Goal: Task Accomplishment & Management: Contribute content

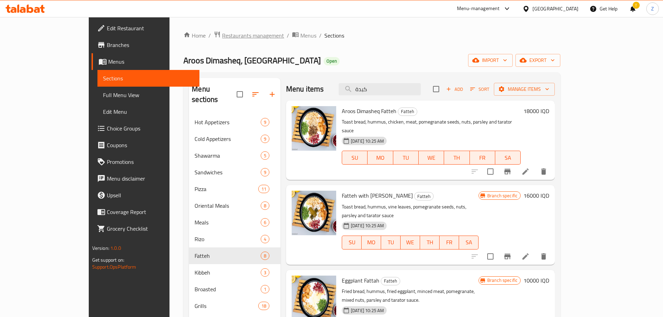
click at [222, 32] on span "Restaurants management" at bounding box center [253, 35] width 62 height 8
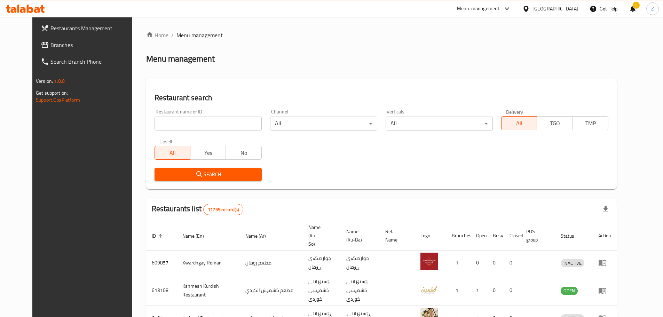
click at [227, 130] on input "search" at bounding box center [208, 124] width 107 height 14
paste input "677800"
type input "677800"
click at [232, 176] on span "Search" at bounding box center [208, 174] width 96 height 9
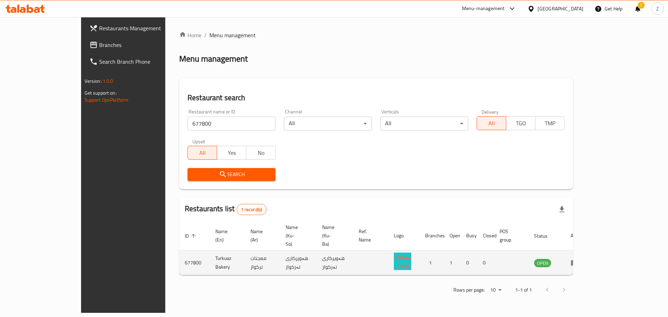
click at [589, 251] on td "enhanced table" at bounding box center [577, 263] width 24 height 25
click at [579, 260] on icon "enhanced table" at bounding box center [575, 263] width 8 height 6
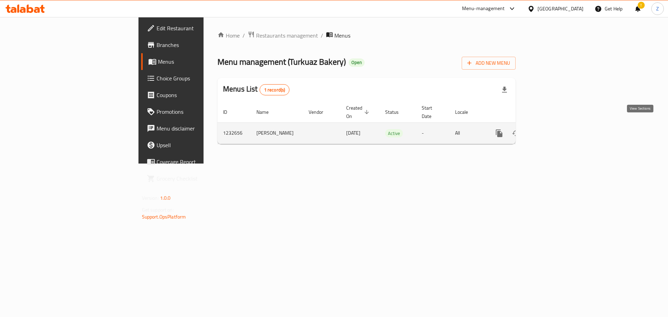
click at [554, 130] on icon "enhanced table" at bounding box center [550, 133] width 8 height 8
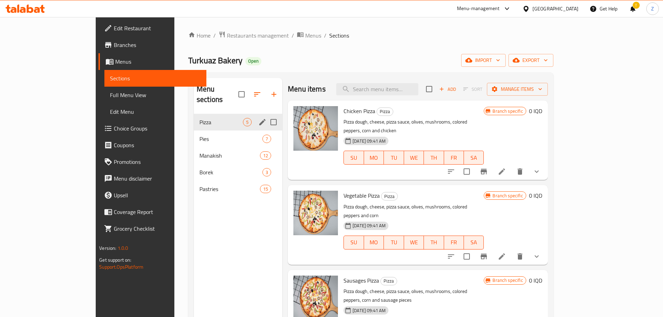
click at [194, 131] on div "Pies 7" at bounding box center [238, 139] width 88 height 17
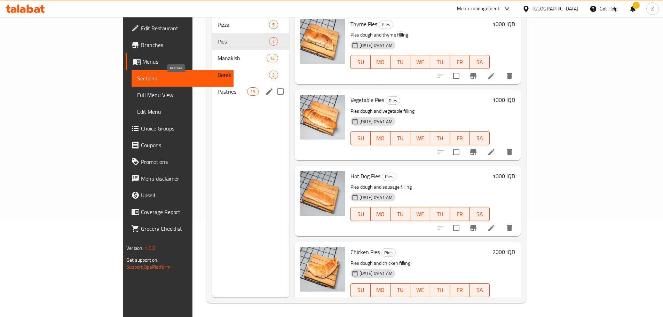
click at [218, 87] on span "Pastries" at bounding box center [233, 91] width 30 height 8
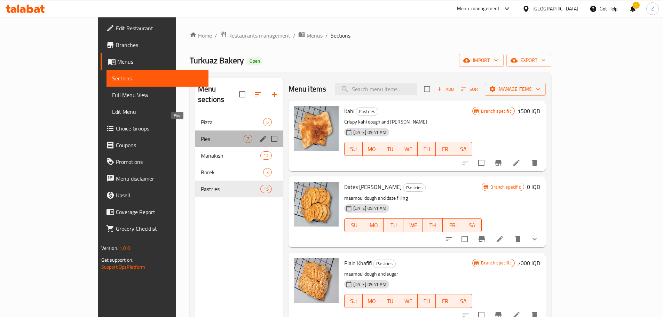
click at [201, 135] on span "Pies" at bounding box center [222, 139] width 43 height 8
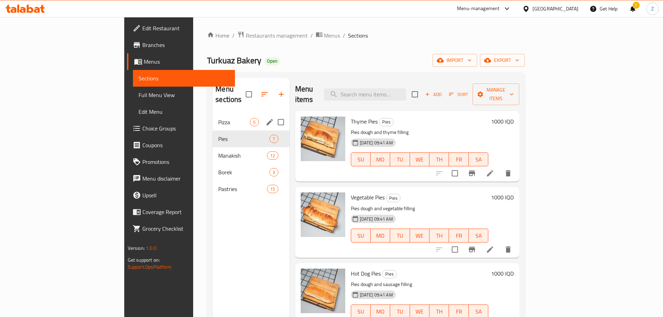
click at [213, 117] on div "Pizza 5" at bounding box center [251, 122] width 77 height 17
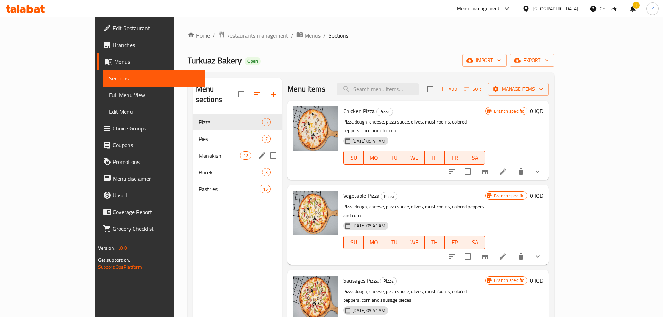
click at [193, 147] on div "Manakish 12" at bounding box center [237, 155] width 89 height 17
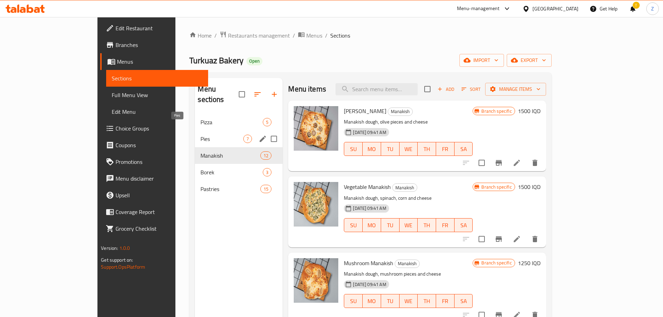
click at [201, 135] on span "Pies" at bounding box center [222, 139] width 43 height 8
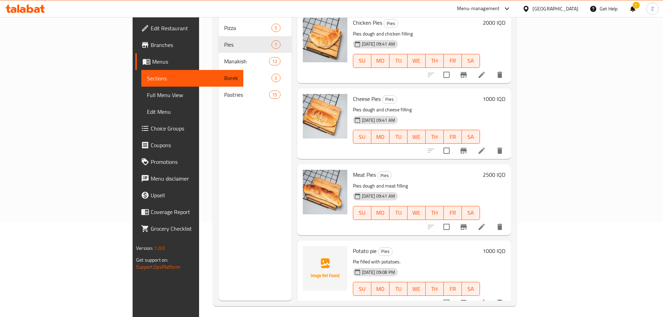
scroll to position [97, 0]
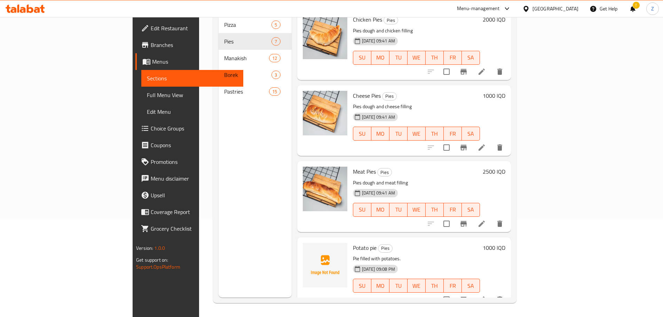
click at [482, 186] on div "[DATE] 09:41 AM SU MO TU WE TH FR SA" at bounding box center [416, 205] width 133 height 38
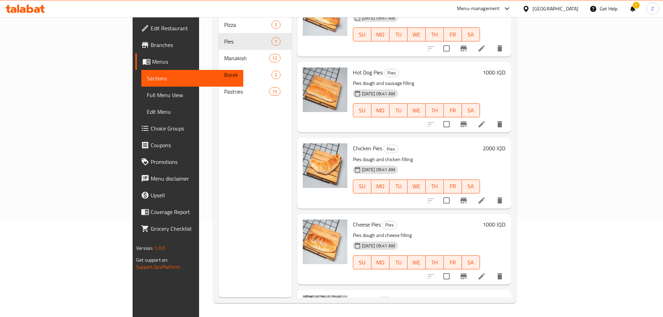
scroll to position [93, 0]
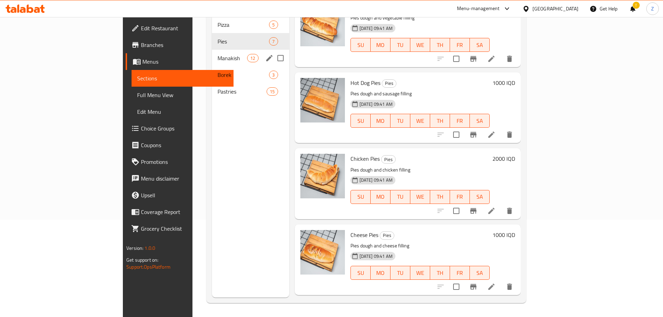
click at [218, 54] on span "Manakish" at bounding box center [233, 58] width 30 height 8
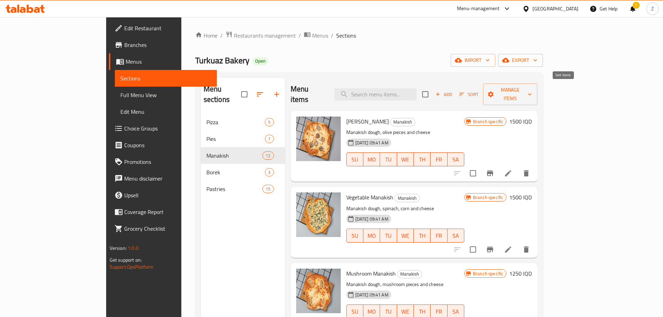
click at [483, 93] on span "Sort" at bounding box center [469, 94] width 28 height 11
click at [465, 91] on icon "button" at bounding box center [462, 94] width 6 height 6
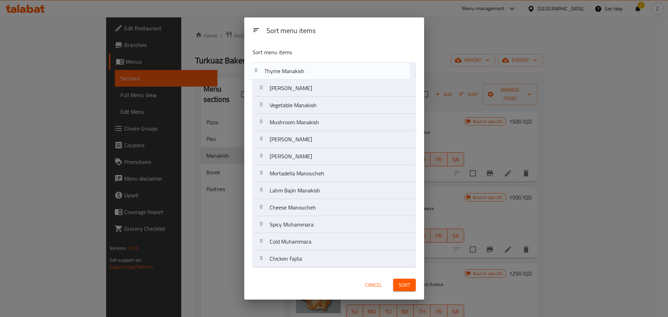
drag, startPoint x: 312, startPoint y: 147, endPoint x: 308, endPoint y: 74, distance: 72.5
click at [308, 74] on nav "[PERSON_NAME] Vegetable Manakish Mushroom Manakish Corn Manakish Thyme Manakish…" at bounding box center [334, 164] width 163 height 205
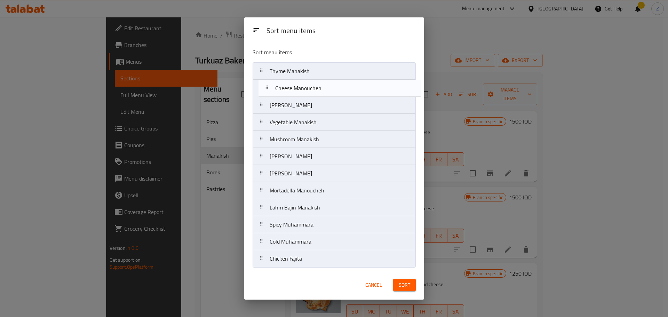
drag, startPoint x: 311, startPoint y: 211, endPoint x: 318, endPoint y: 89, distance: 121.3
click at [318, 89] on nav "Thyme Manakish Olive Manakish Vegetable Manakish Mushroom Manakish Corn Manakis…" at bounding box center [334, 164] width 163 height 205
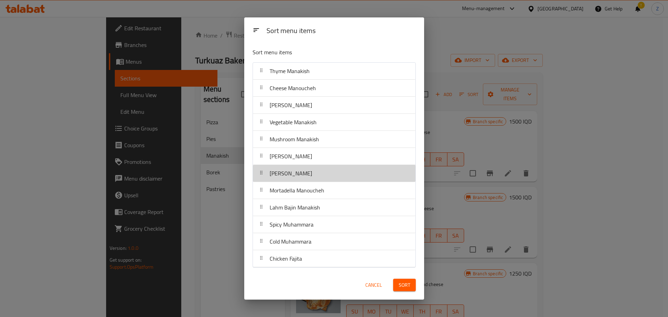
click at [315, 179] on div "[PERSON_NAME]" at bounding box center [291, 173] width 48 height 17
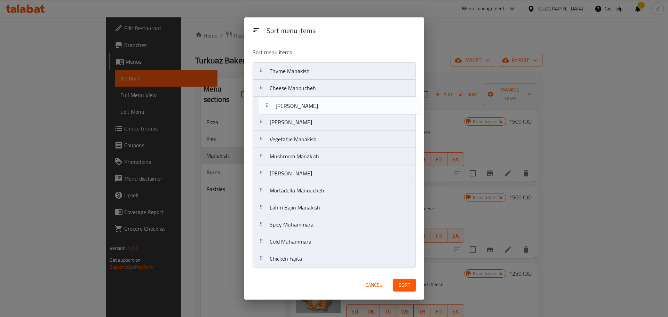
drag, startPoint x: 328, startPoint y: 179, endPoint x: 333, endPoint y: 105, distance: 73.6
click at [333, 105] on nav "Thyme Manakish Cheese Manoucheh Olive Manakish Vegetable Manakish Mushroom Mana…" at bounding box center [334, 164] width 163 height 205
drag, startPoint x: 327, startPoint y: 248, endPoint x: 337, endPoint y: 109, distance: 139.3
click at [337, 109] on nav "Thyme Manakish Cheese Manoucheh Muhammara Manoucheh Olive Manakish Vegetable Ma…" at bounding box center [334, 164] width 163 height 205
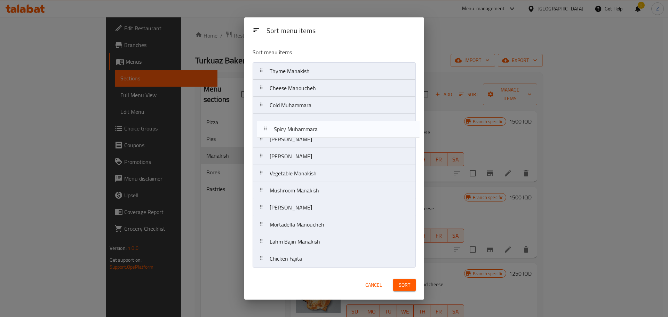
drag, startPoint x: 335, startPoint y: 248, endPoint x: 339, endPoint y: 132, distance: 115.7
click at [339, 132] on nav "Thyme Manakish Cheese Manoucheh Cold Muhammara Muhammara Manoucheh Olive Manaki…" at bounding box center [334, 164] width 163 height 205
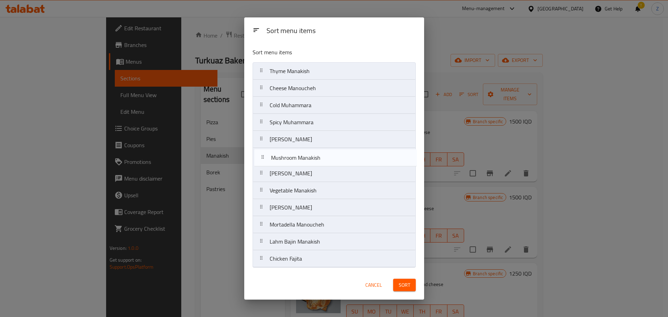
drag, startPoint x: 336, startPoint y: 192, endPoint x: 337, endPoint y: 156, distance: 35.9
click at [337, 156] on nav "Thyme Manakish Cheese Manoucheh Cold Muhammara Spicy Muhammara Muhammara Manouc…" at bounding box center [334, 164] width 163 height 205
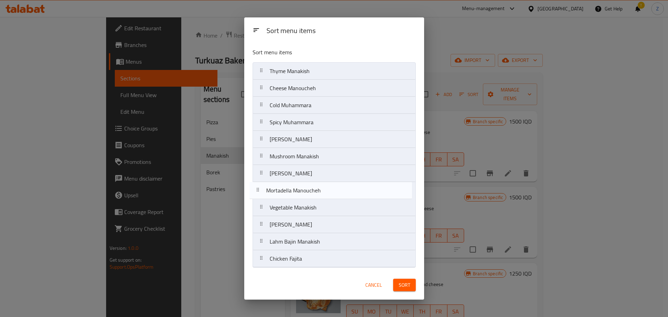
drag, startPoint x: 372, startPoint y: 225, endPoint x: 369, endPoint y: 186, distance: 39.1
click at [369, 186] on nav "Thyme Manakish Cheese Manoucheh Cold Muhammara Spicy Muhammara Muhammara Manouc…" at bounding box center [334, 164] width 163 height 205
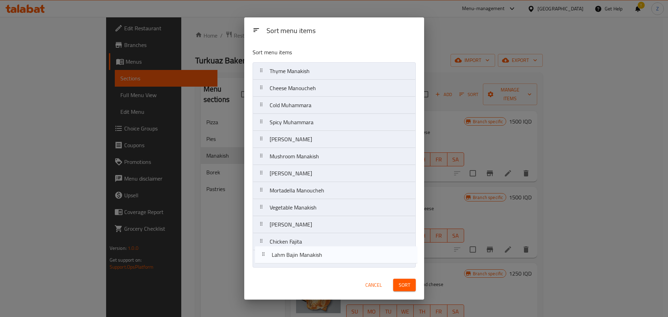
drag, startPoint x: 369, startPoint y: 245, endPoint x: 374, endPoint y: 267, distance: 22.5
click at [374, 267] on nav "Thyme Manakish Cheese Manoucheh Cold Muhammara Spicy Muhammara Muhammara Manouc…" at bounding box center [334, 164] width 163 height 205
drag, startPoint x: 355, startPoint y: 228, endPoint x: 365, endPoint y: 268, distance: 41.5
click at [365, 268] on div "Sort menu items Thyme Manakish Cheese Manoucheh Cold Muhammara Spicy Muhammara …" at bounding box center [334, 156] width 180 height 228
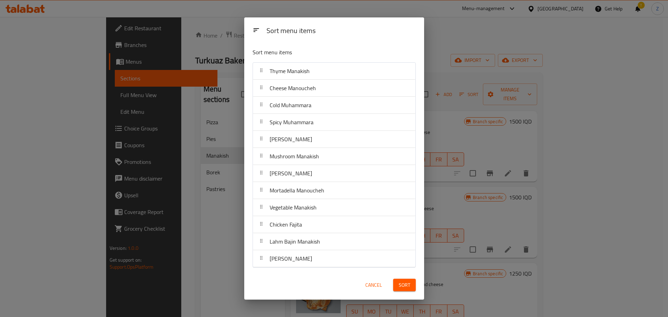
click at [406, 280] on button "Sort" at bounding box center [404, 285] width 23 height 13
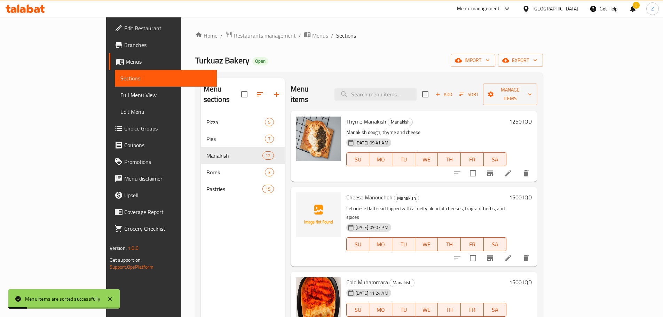
click at [507, 128] on p "Manakish dough, thyme and cheese" at bounding box center [426, 132] width 161 height 9
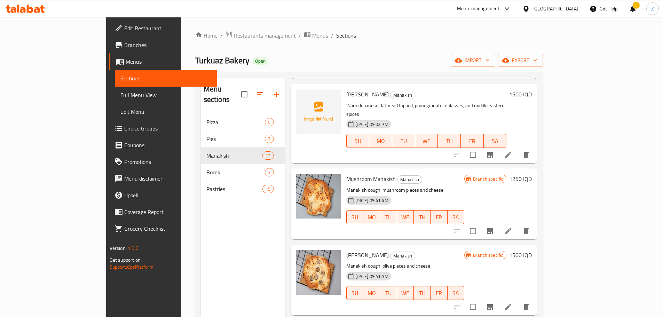
scroll to position [348, 0]
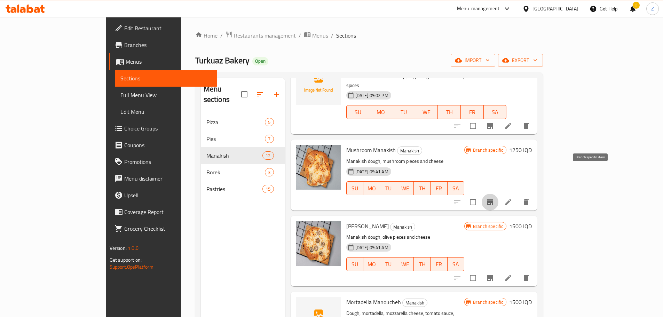
click at [499, 194] on button "Branch-specific-item" at bounding box center [490, 202] width 17 height 17
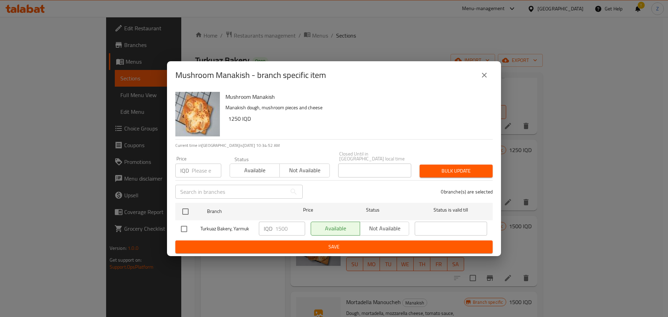
click at [490, 81] on button "close" at bounding box center [484, 75] width 17 height 17
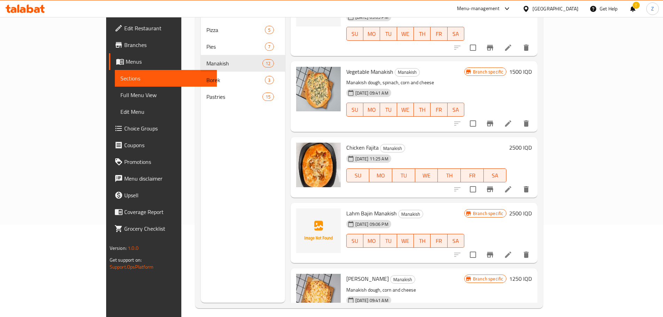
scroll to position [97, 0]
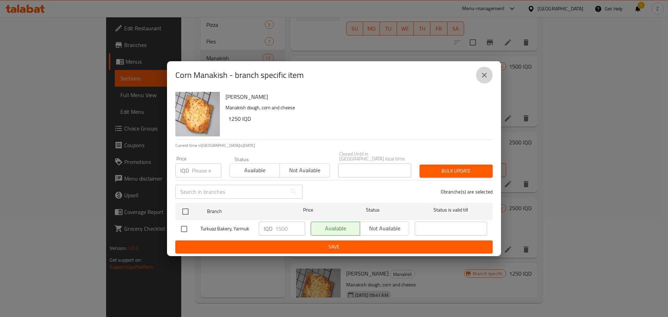
click at [483, 76] on icon "close" at bounding box center [484, 75] width 5 height 5
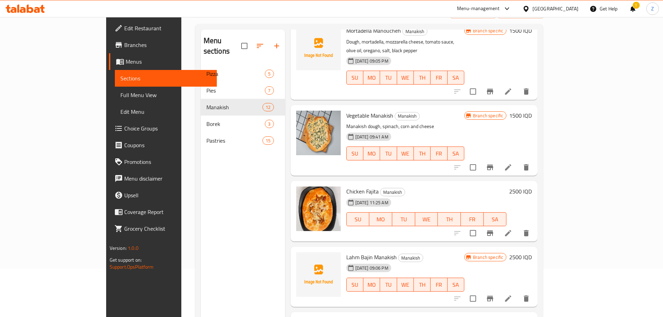
scroll to position [0, 0]
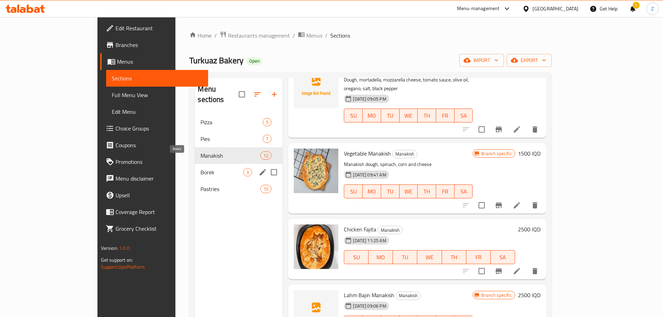
click at [201, 168] on span "Borek" at bounding box center [222, 172] width 43 height 8
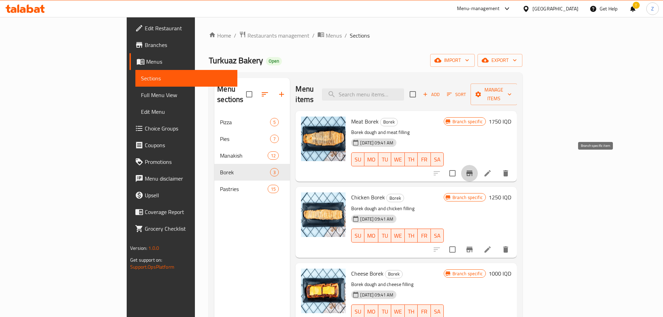
click at [478, 165] on button "Branch-specific-item" at bounding box center [469, 173] width 17 height 17
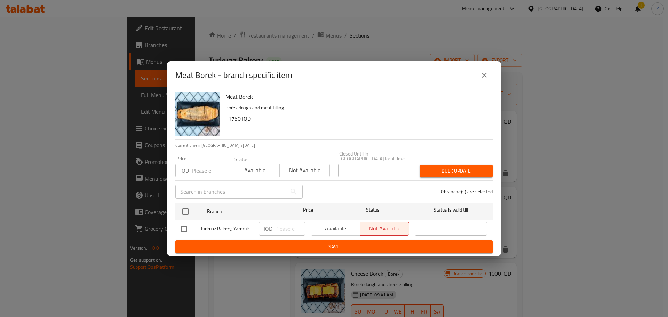
click at [486, 82] on button "close" at bounding box center [484, 75] width 17 height 17
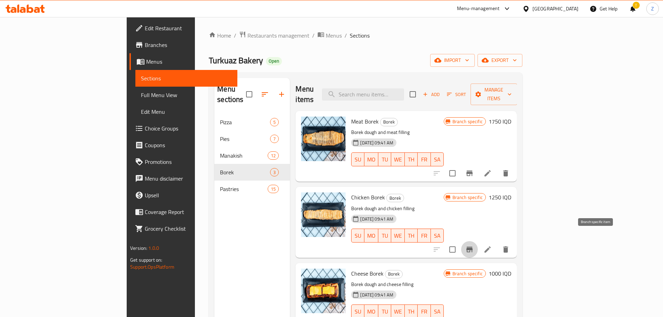
click at [474, 245] on icon "Branch-specific-item" at bounding box center [470, 249] width 8 height 8
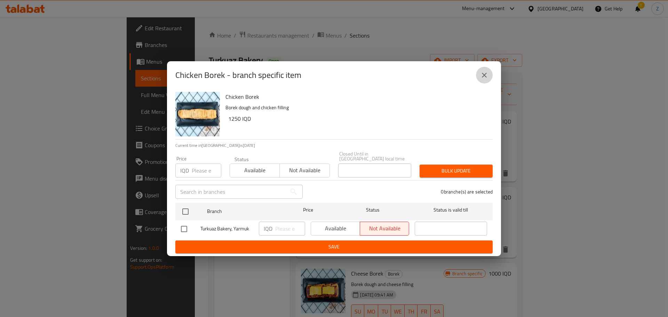
click at [485, 79] on icon "close" at bounding box center [484, 75] width 8 height 8
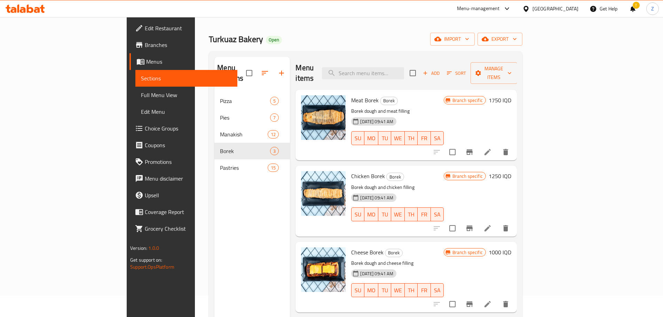
scroll to position [70, 0]
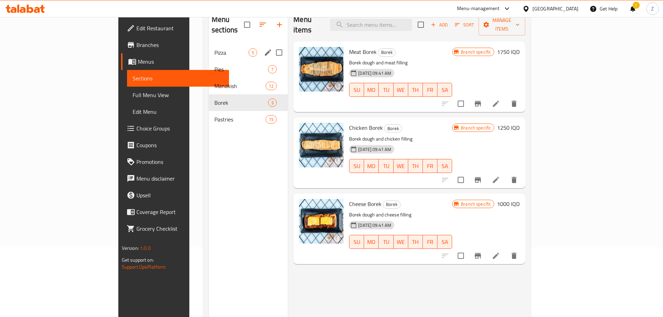
click at [214, 48] on span "Pizza" at bounding box center [231, 52] width 34 height 8
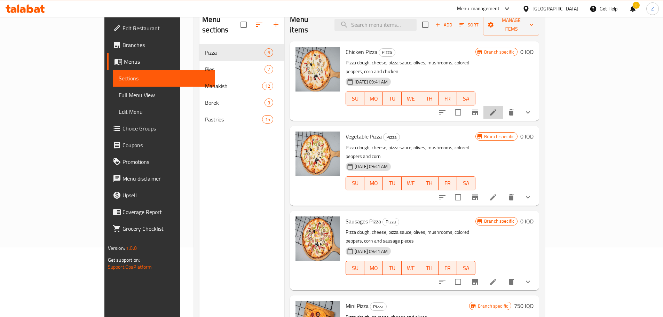
click at [503, 106] on li at bounding box center [493, 112] width 19 height 13
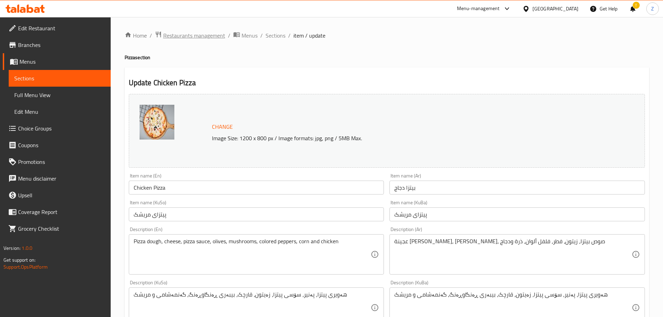
click at [213, 36] on span "Restaurants management" at bounding box center [194, 35] width 62 height 8
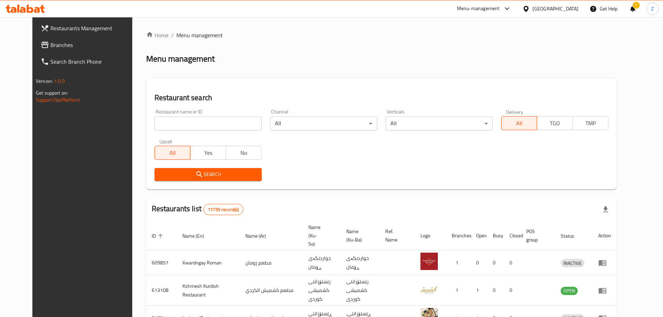
click at [195, 119] on input "search" at bounding box center [208, 124] width 107 height 14
paste input "668004"
type input "668004"
click at [216, 172] on span "Search" at bounding box center [208, 174] width 96 height 9
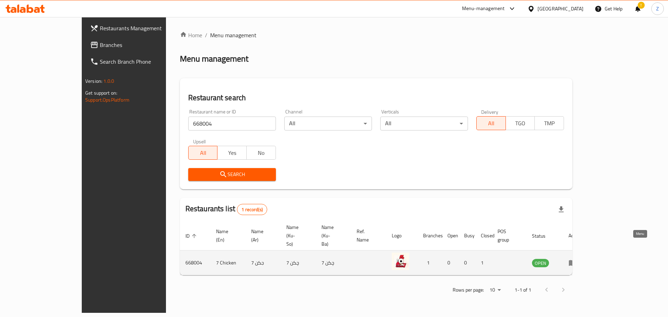
click at [577, 260] on icon "enhanced table" at bounding box center [573, 263] width 8 height 6
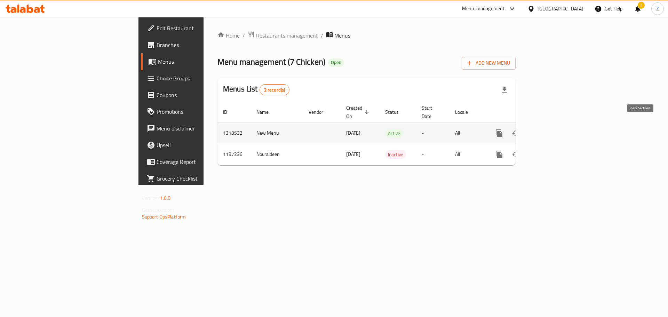
click at [554, 129] on icon "enhanced table" at bounding box center [550, 133] width 8 height 8
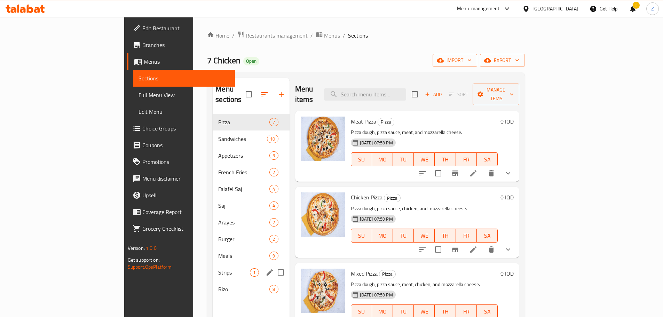
click at [213, 267] on div "Strips 1" at bounding box center [251, 272] width 77 height 17
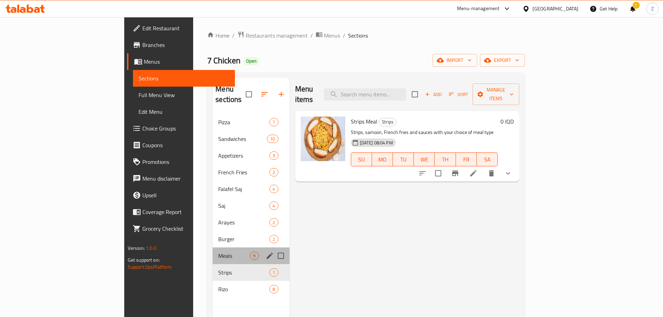
click at [213, 248] on div "Meals 9" at bounding box center [251, 256] width 77 height 17
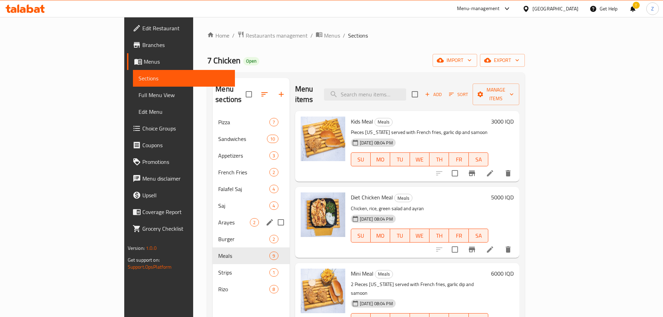
click at [213, 214] on div "Arayes 2" at bounding box center [251, 222] width 77 height 17
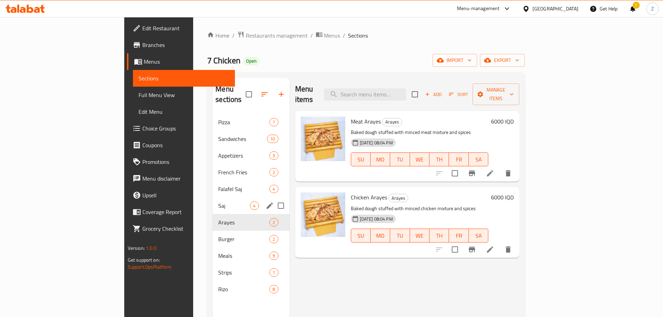
click at [213, 186] on div "Falafel Saj 4" at bounding box center [251, 189] width 77 height 17
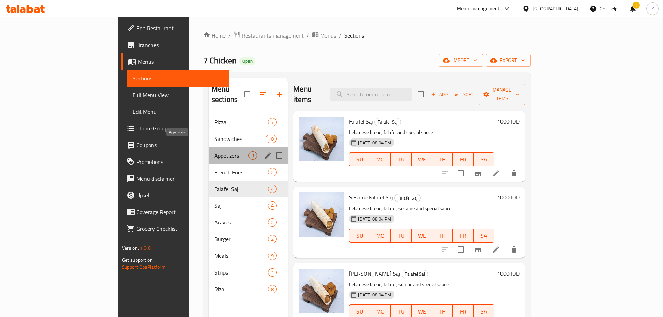
click at [214, 151] on span "Appetizers" at bounding box center [231, 155] width 34 height 8
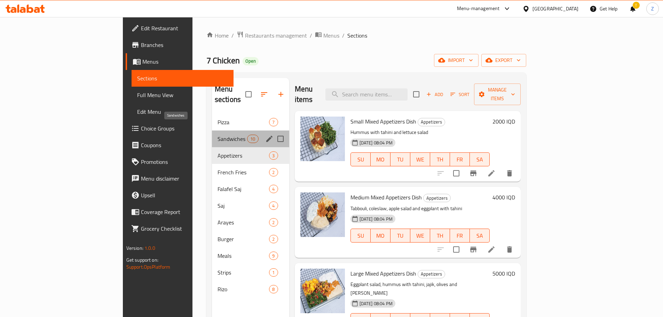
click at [218, 135] on span "Sandwiches" at bounding box center [233, 139] width 30 height 8
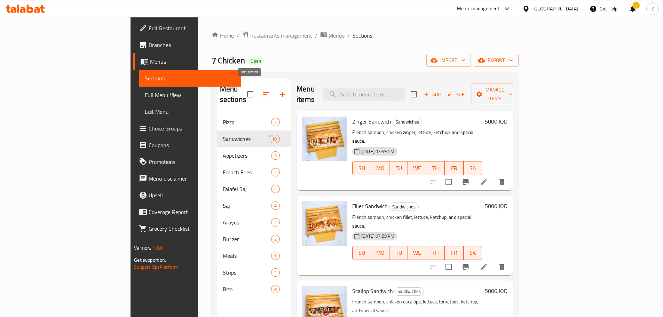
click at [279, 90] on icon "button" at bounding box center [283, 94] width 8 height 8
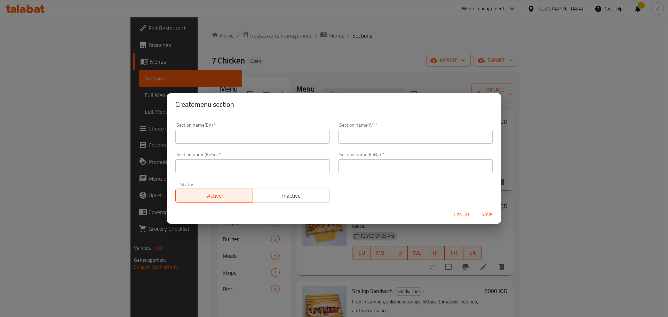
click at [273, 154] on div "Section name(KuSo)   * Section name(KuSo) *" at bounding box center [252, 162] width 155 height 21
click at [278, 134] on input "text" at bounding box center [252, 137] width 155 height 14
type input "Offers"
click at [371, 136] on input "العروض" at bounding box center [415, 137] width 155 height 14
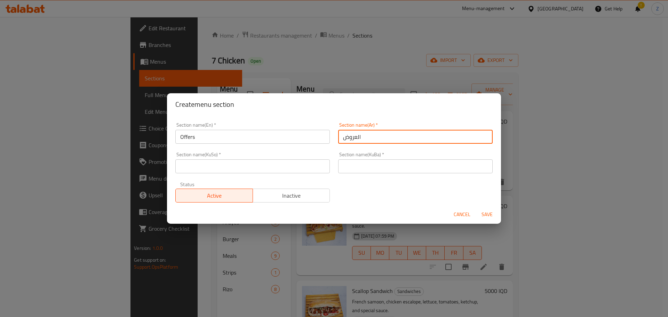
click at [371, 136] on input "العروض" at bounding box center [415, 137] width 155 height 14
type input "العروض"
click at [409, 173] on input "text" at bounding box center [415, 166] width 155 height 14
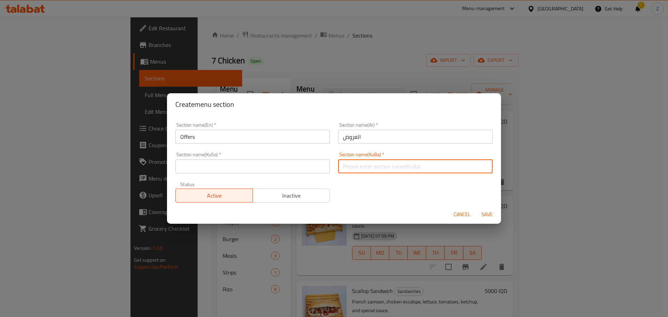
paste input "العروض"
type input "العروض"
click at [292, 172] on input "text" at bounding box center [252, 166] width 155 height 14
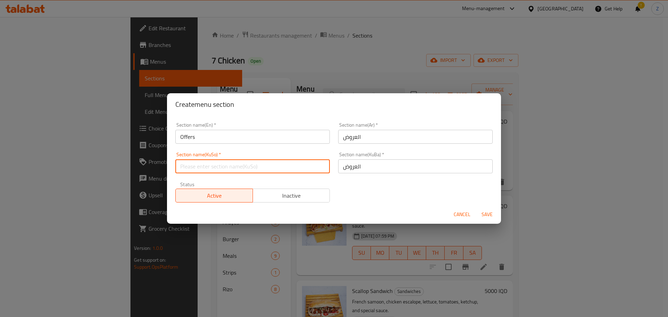
paste input "العروض"
type input "العروض"
click at [281, 194] on span "Inactive" at bounding box center [292, 196] width 72 height 10
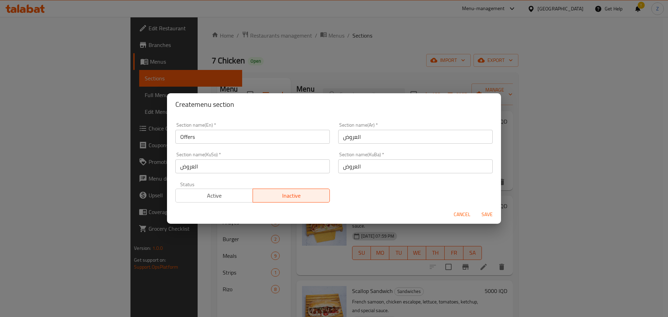
click at [482, 210] on span "Save" at bounding box center [487, 214] width 17 height 9
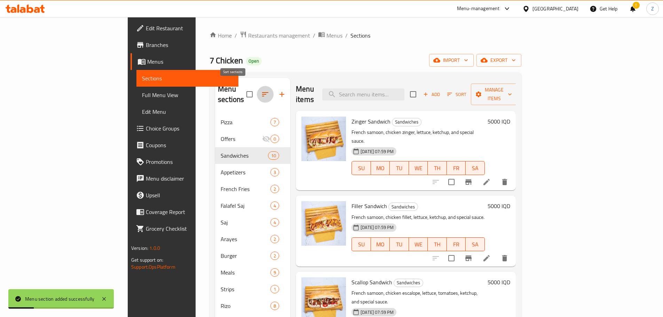
click at [261, 92] on icon "button" at bounding box center [265, 94] width 8 height 8
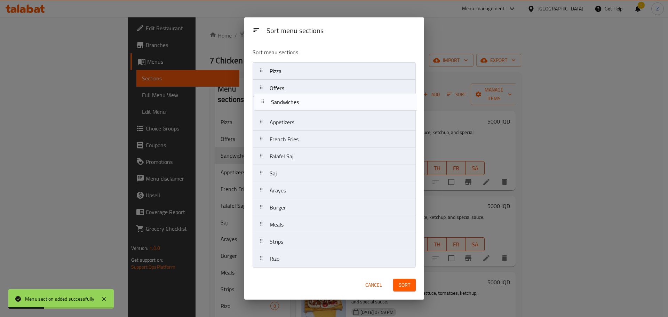
drag, startPoint x: 287, startPoint y: 96, endPoint x: 290, endPoint y: 89, distance: 7.6
click at [290, 89] on nav "Pizza Offers Sandwiches Appetizers French Fries Falafel Saj Saj Arayes Burger M…" at bounding box center [334, 164] width 163 height 205
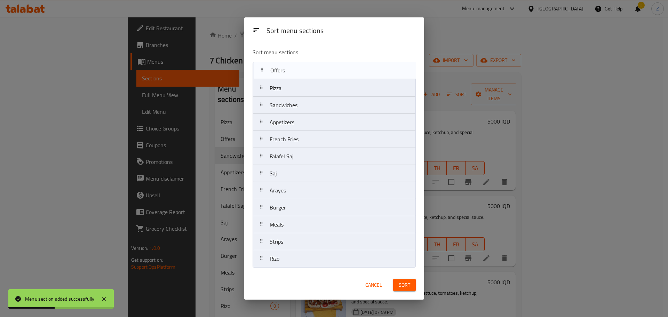
drag, startPoint x: 290, startPoint y: 89, endPoint x: 291, endPoint y: 68, distance: 21.3
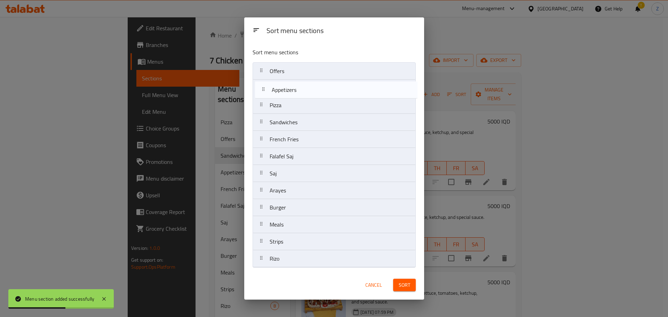
drag, startPoint x: 298, startPoint y: 122, endPoint x: 301, endPoint y: 87, distance: 35.0
click at [301, 87] on nav "Offers Pizza Sandwiches Appetizers French Fries Falafel Saj Saj Arayes Burger M…" at bounding box center [334, 164] width 163 height 205
drag, startPoint x: 284, startPoint y: 141, endPoint x: 289, endPoint y: 101, distance: 40.0
click at [289, 101] on nav "Offers Appetizers Pizza Sandwiches French Fries Falafel Saj Saj Arayes Burger M…" at bounding box center [334, 164] width 163 height 205
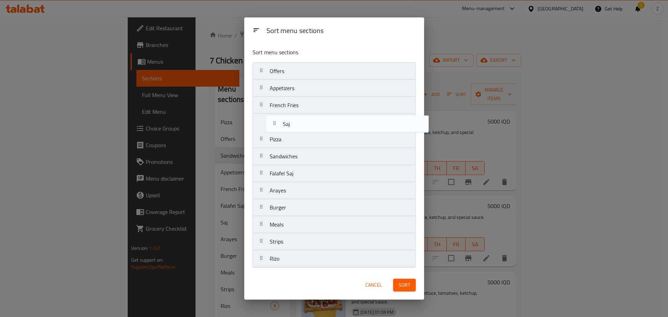
drag, startPoint x: 286, startPoint y: 179, endPoint x: 301, endPoint y: 119, distance: 62.5
click at [301, 119] on nav "Offers Appetizers French Fries Pizza Sandwiches Falafel Saj Saj Arayes Burger M…" at bounding box center [334, 164] width 163 height 205
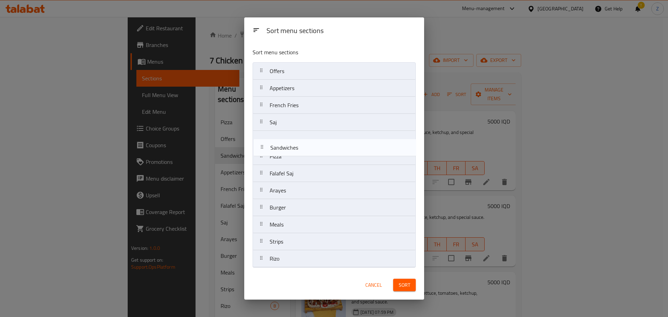
drag, startPoint x: 300, startPoint y: 161, endPoint x: 302, endPoint y: 150, distance: 10.9
click at [302, 150] on nav "Offers Appetizers French Fries Saj Pizza Sandwiches Falafel Saj Arayes Burger M…" at bounding box center [334, 164] width 163 height 205
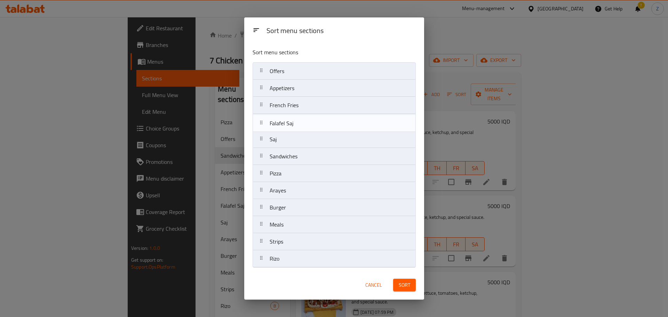
drag, startPoint x: 296, startPoint y: 175, endPoint x: 296, endPoint y: 119, distance: 56.1
click at [296, 119] on nav "Offers Appetizers French Fries Saj Sandwiches Pizza Falafel Saj Arayes Burger M…" at bounding box center [334, 164] width 163 height 205
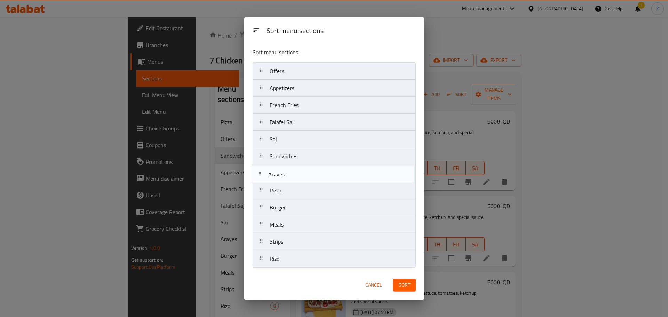
drag, startPoint x: 291, startPoint y: 196, endPoint x: 290, endPoint y: 175, distance: 20.9
click at [290, 175] on nav "Offers Appetizers French Fries Falafel Saj Saj Sandwiches Pizza Arayes Burger M…" at bounding box center [334, 164] width 163 height 205
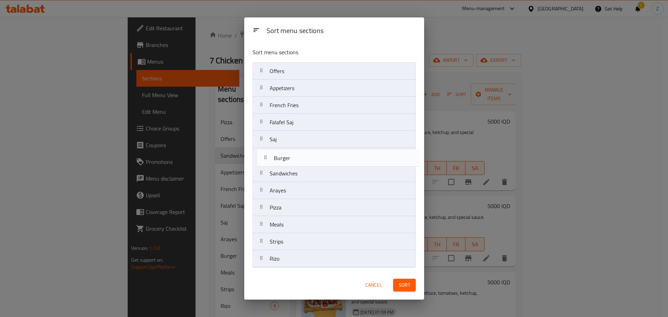
drag, startPoint x: 289, startPoint y: 214, endPoint x: 293, endPoint y: 160, distance: 53.8
click at [293, 160] on nav "Offers Appetizers French Fries Falafel Saj Saj Sandwiches Arayes Pizza Burger M…" at bounding box center [334, 164] width 163 height 205
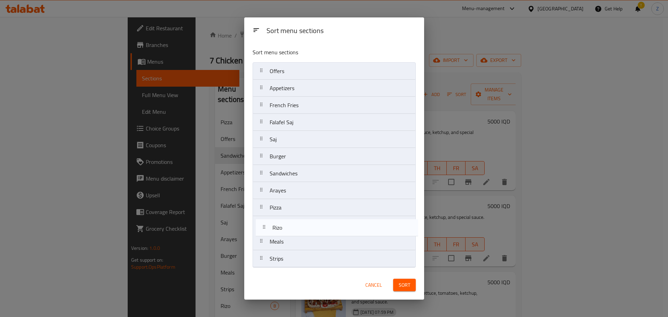
drag, startPoint x: 292, startPoint y: 259, endPoint x: 296, endPoint y: 223, distance: 35.7
click at [296, 223] on nav "Offers Appetizers French Fries Falafel Saj Saj Burger Sandwiches Arayes Pizza M…" at bounding box center [334, 164] width 163 height 205
click at [294, 233] on nav "Offers Appetizers French Fries Falafel Saj Saj Burger Sandwiches Arayes Pizza R…" at bounding box center [334, 164] width 163 height 205
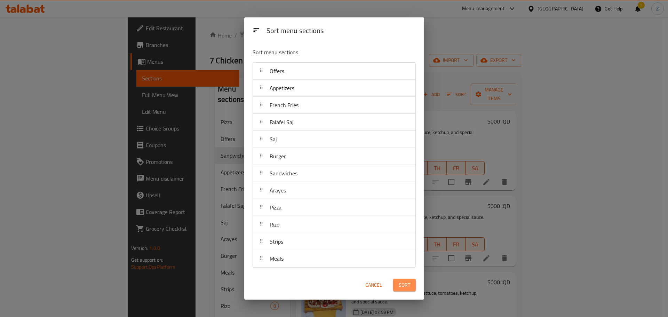
click at [407, 285] on span "Sort" at bounding box center [404, 285] width 11 height 9
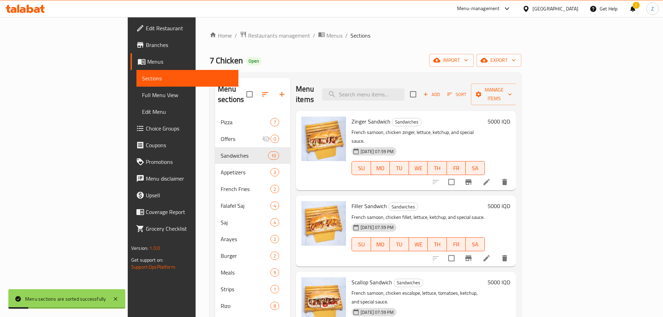
click at [349, 53] on div "Home / Restaurants management / Menus / Sections 7 Chicken Open import export M…" at bounding box center [366, 216] width 312 height 370
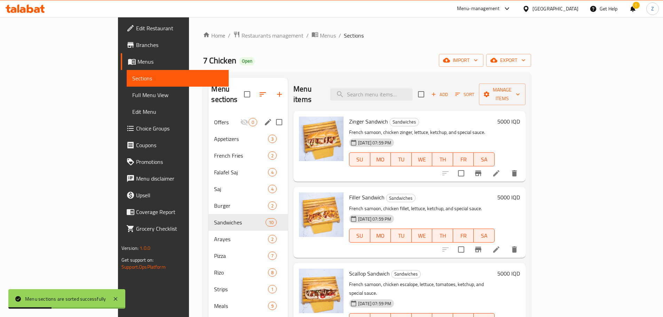
click at [214, 118] on span "Offers" at bounding box center [227, 122] width 26 height 8
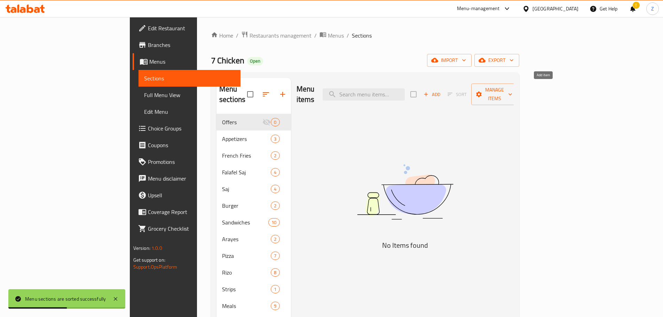
click at [441, 93] on span "Add" at bounding box center [432, 95] width 19 height 8
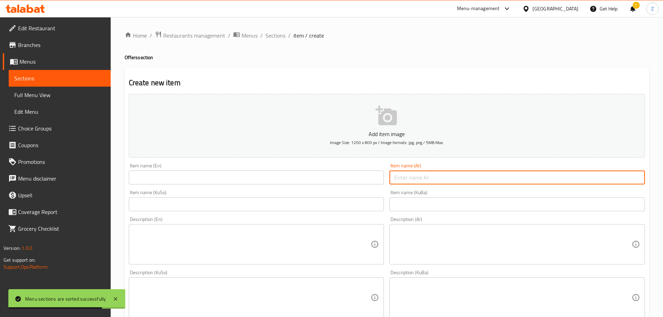
click at [425, 179] on input "text" at bounding box center [518, 178] width 256 height 14
paste input "عرض خطار"
type input "عرض خطار"
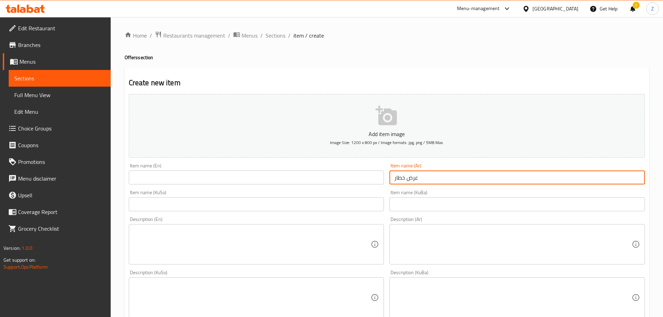
click at [262, 169] on div "Item name (En) Item name (En)" at bounding box center [257, 173] width 256 height 21
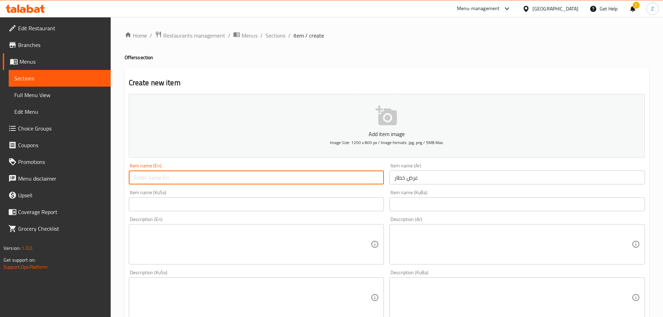
click at [268, 178] on input "text" at bounding box center [257, 178] width 256 height 14
type input "Khutar Offer"
click at [502, 259] on textarea at bounding box center [512, 244] width 237 height 33
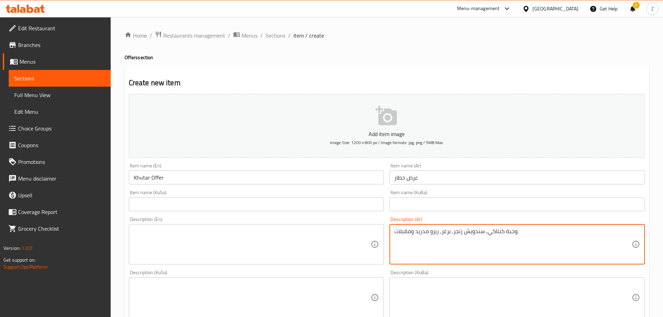
click at [522, 242] on textarea "وجبة كنتاكي, سندويش زنجر, برغر, ريزو مدريد ومقبلات." at bounding box center [512, 244] width 237 height 33
type textarea "وجبة كنتاكي, سندويش زنجر, برغر, ريزو مدريد ومقبلات."
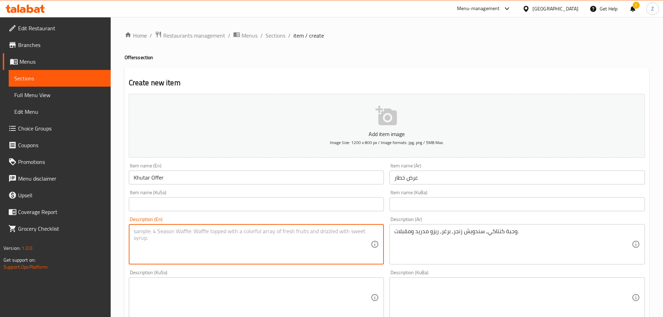
click at [275, 237] on textarea at bounding box center [252, 244] width 237 height 33
paste textarea "[US_STATE] meal, Zinger sandwich, burger, Rizo Madrid and appetizers."
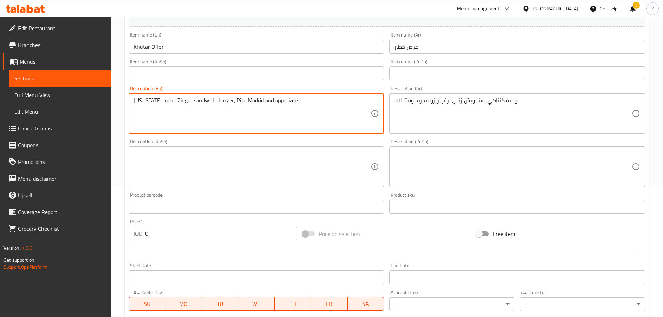
scroll to position [139, 0]
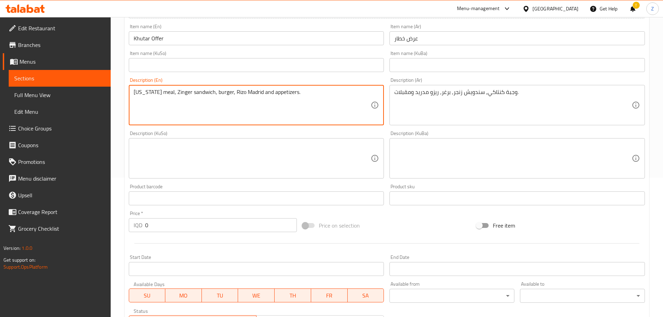
type textarea "[US_STATE] meal, Zinger sandwich, burger, Rizo Madrid and appetizers."
click at [223, 230] on input "0" at bounding box center [221, 225] width 152 height 14
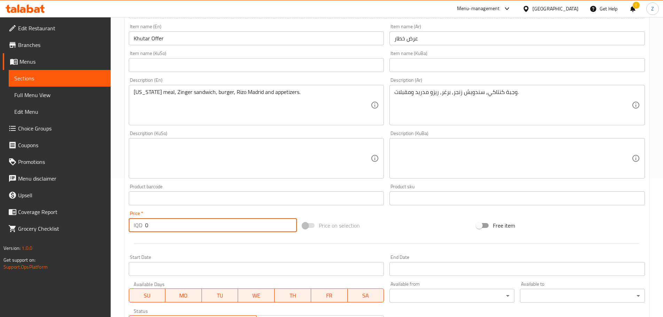
click at [223, 230] on input "0" at bounding box center [221, 225] width 152 height 14
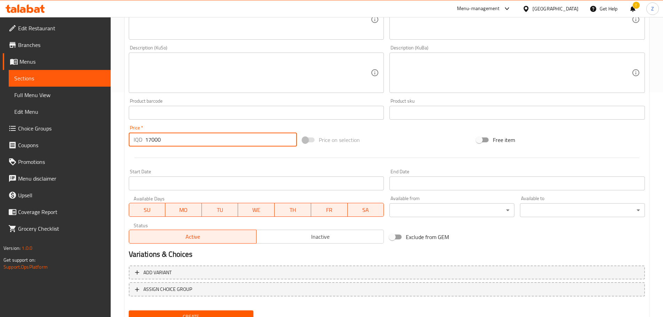
scroll to position [255, 0]
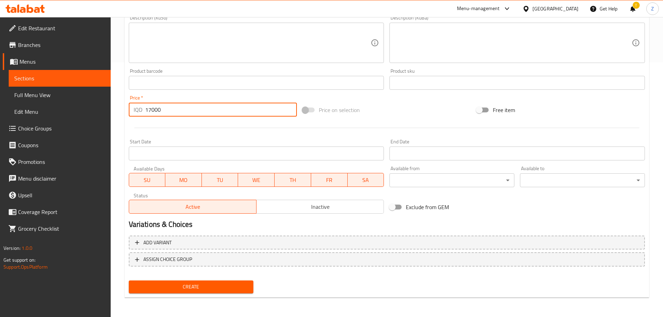
type input "17000"
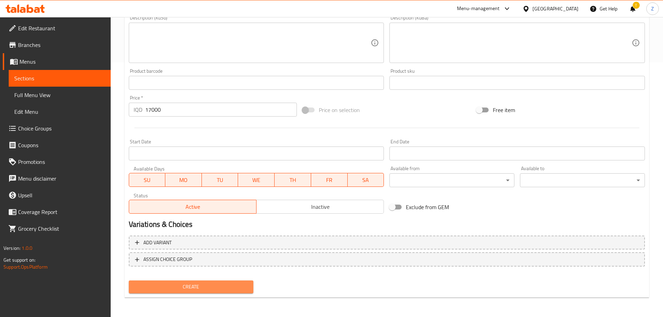
click at [204, 284] on span "Create" at bounding box center [191, 287] width 114 height 9
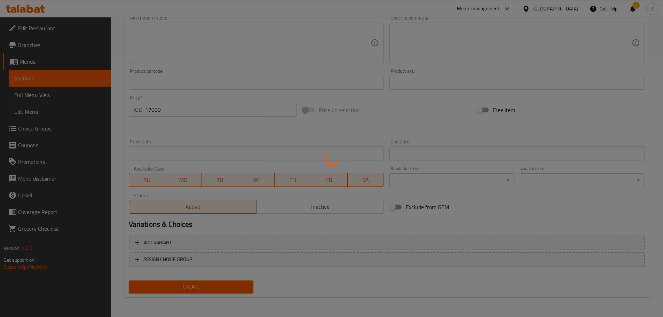
type input "0"
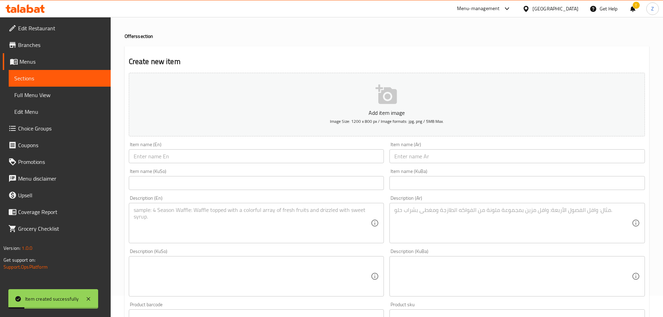
scroll to position [0, 0]
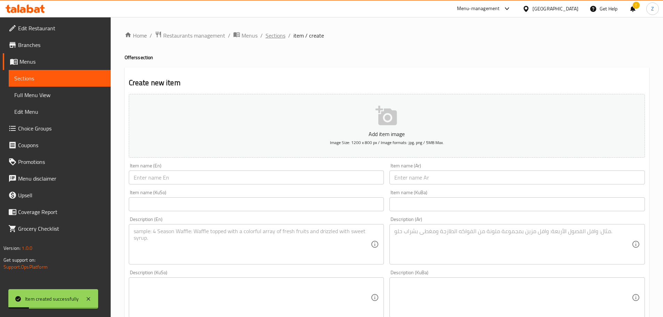
click at [278, 40] on span "Sections" at bounding box center [276, 35] width 20 height 8
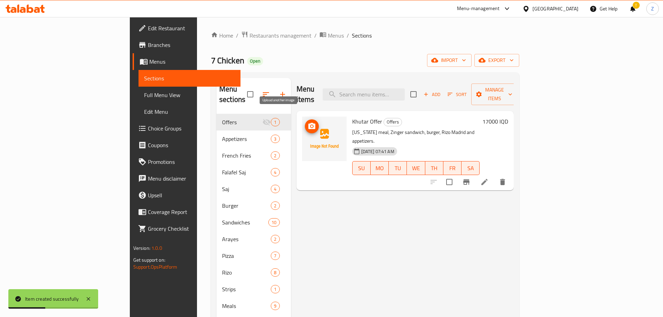
click at [308, 123] on icon "upload picture" at bounding box center [311, 126] width 7 height 6
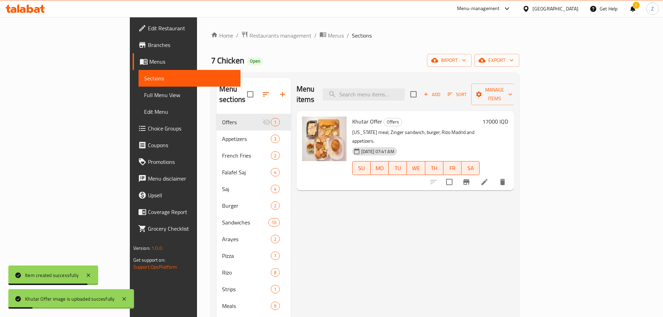
click at [455, 221] on div "Menu items Add Sort Manage items Khutar Offer Offers [US_STATE] meal, Zinger sa…" at bounding box center [402, 236] width 223 height 317
click at [441, 91] on span "Add" at bounding box center [432, 95] width 19 height 8
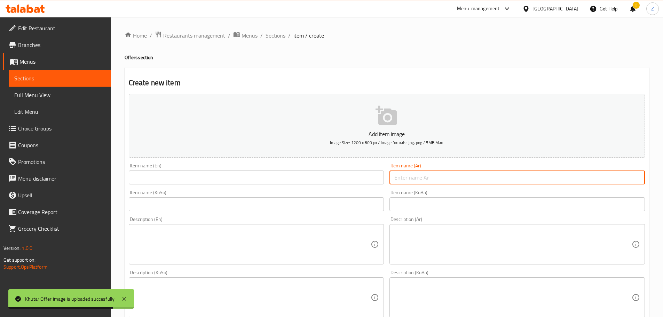
click at [399, 182] on input "text" at bounding box center [518, 178] width 256 height 14
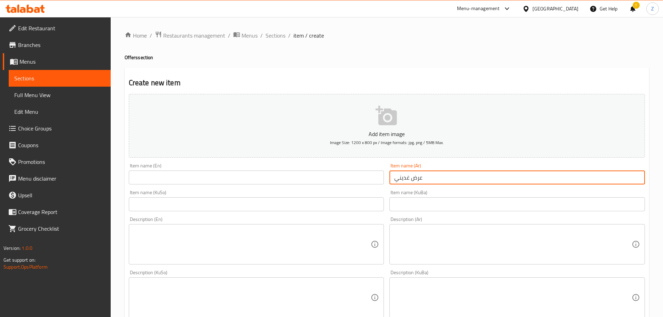
type input "عرض غديني"
click at [377, 176] on input "text" at bounding box center [257, 178] width 256 height 14
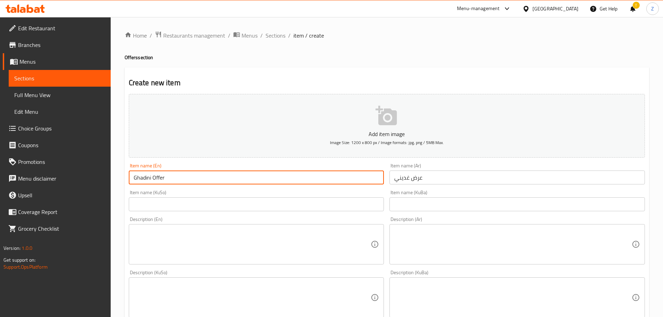
type input "Ghadini Offer"
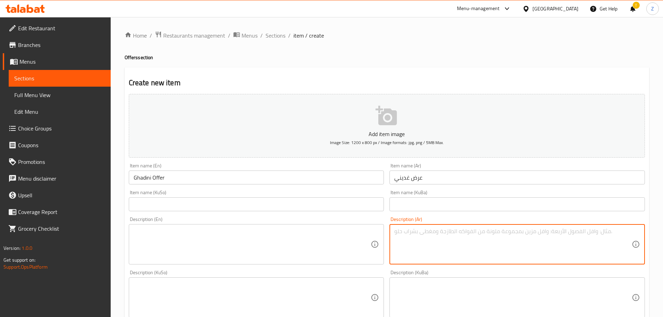
click at [467, 229] on textarea at bounding box center [512, 244] width 237 height 33
click at [467, 229] on textarea "ريزو, برغر, سندويش زنجر, [PERSON_NAME], مقبلات وكولا." at bounding box center [512, 244] width 237 height 33
type textarea "ريزو, برغر, سندويش زنجر, [PERSON_NAME], مقبلات وكولا."
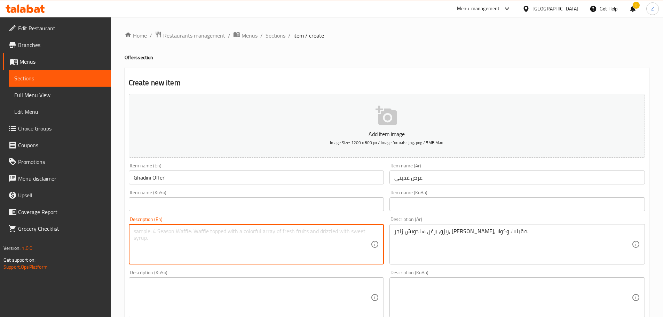
click at [297, 234] on textarea at bounding box center [252, 244] width 237 height 33
paste textarea "Rizo, burger, zinger sandwich, twister, appetizers and cola."
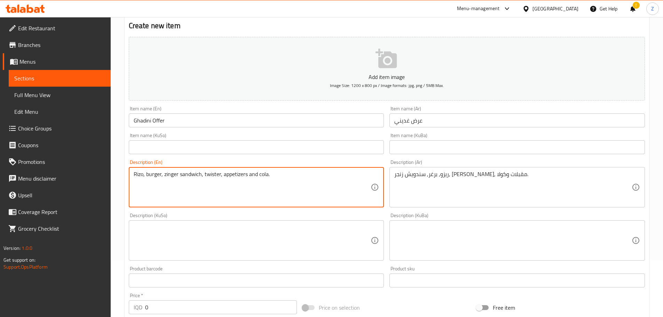
scroll to position [139, 0]
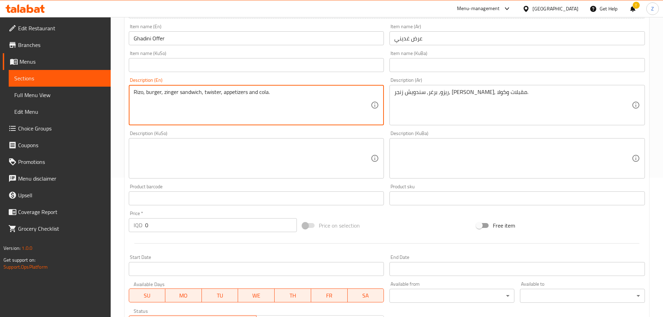
type textarea "Rizo, burger, zinger sandwich, twister, appetizers and cola."
click at [186, 228] on input "0" at bounding box center [221, 225] width 152 height 14
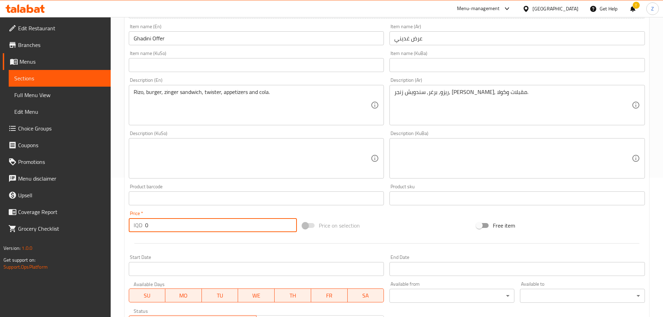
click at [186, 228] on input "0" at bounding box center [221, 225] width 152 height 14
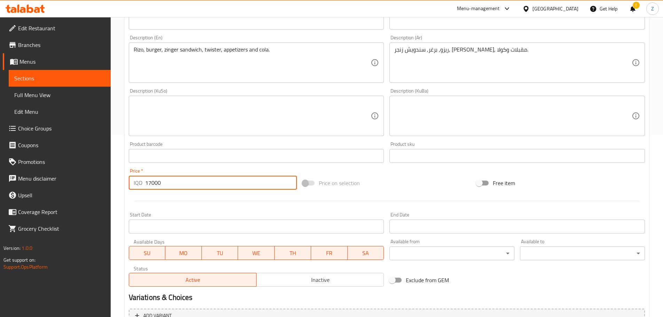
scroll to position [255, 0]
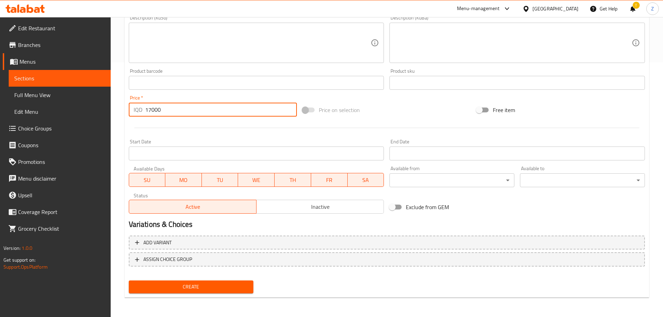
type input "17000"
click at [198, 290] on span "Create" at bounding box center [191, 287] width 114 height 9
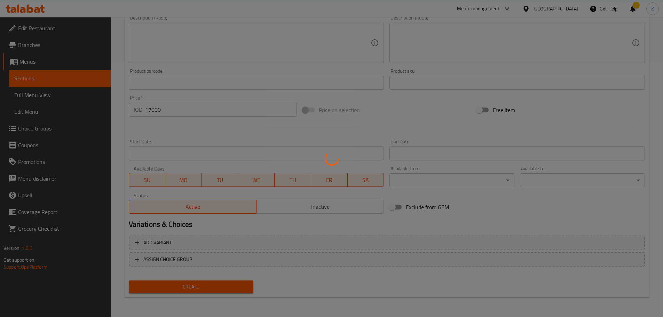
type input "0"
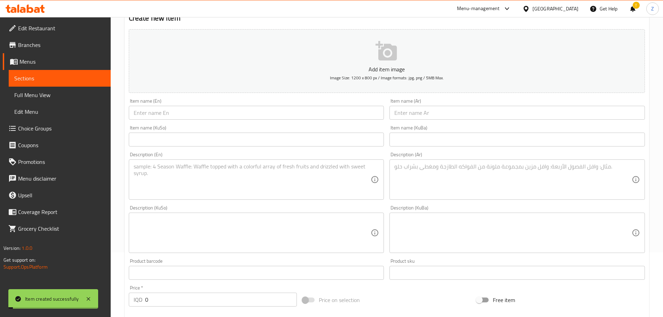
scroll to position [11, 0]
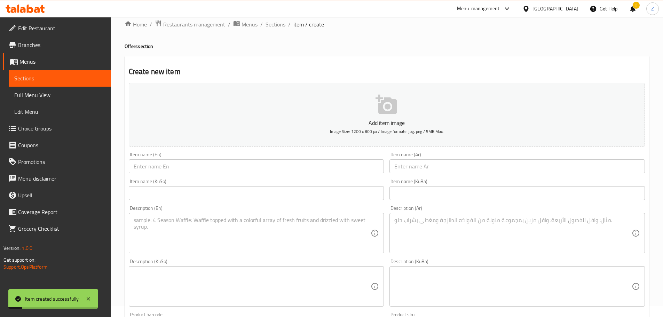
click at [275, 26] on span "Sections" at bounding box center [276, 24] width 20 height 8
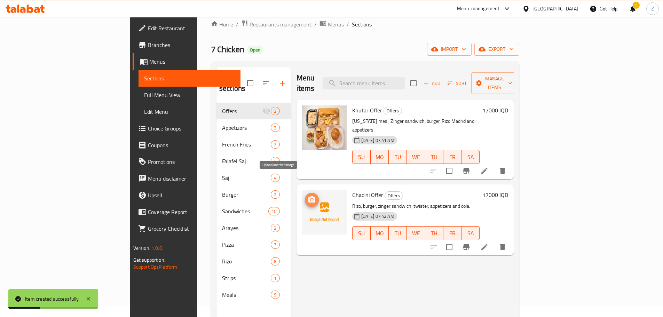
click at [308, 196] on icon "upload picture" at bounding box center [311, 199] width 7 height 6
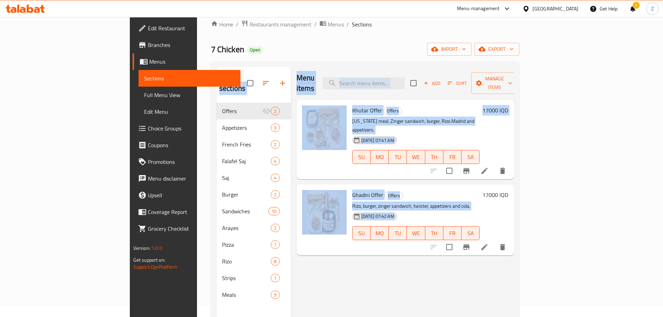
drag, startPoint x: 479, startPoint y: 32, endPoint x: 485, endPoint y: 221, distance: 188.8
click at [485, 221] on div "Home / Restaurants management / Menus / Sections 7 Chicken Open import export M…" at bounding box center [365, 205] width 308 height 370
drag, startPoint x: 488, startPoint y: 230, endPoint x: 493, endPoint y: 238, distance: 9.0
click at [483, 230] on div "Ghadini Offer Offers Rizo, burger, zinger sandwich, twister, appetizers and col…" at bounding box center [416, 219] width 133 height 65
click at [497, 249] on div "Menu items Add Sort Manage items Khutar Offer Offers [US_STATE] meal, Zinger sa…" at bounding box center [402, 225] width 223 height 317
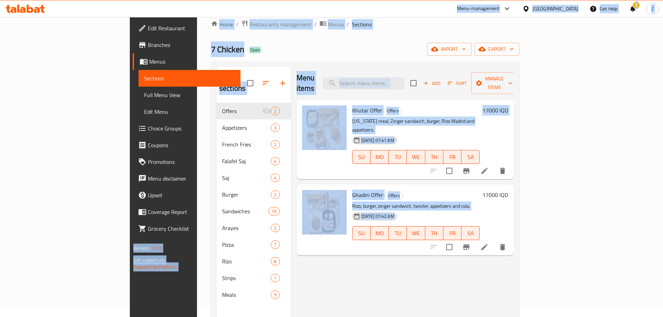
drag, startPoint x: 499, startPoint y: 261, endPoint x: 338, endPoint y: 5, distance: 302.0
click at [338, 6] on div "​ Menu-management [GEOGRAPHIC_DATA] Get Help ! Z Edit Restaurant Branches Menus…" at bounding box center [331, 156] width 663 height 300
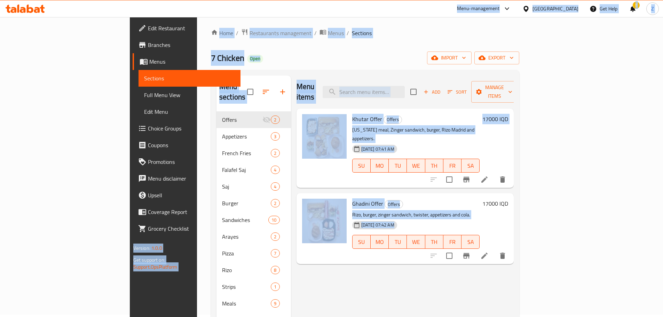
click at [377, 49] on div "Home / Restaurants management / Menus / Sections 7 Chicken Open import export M…" at bounding box center [365, 214] width 308 height 370
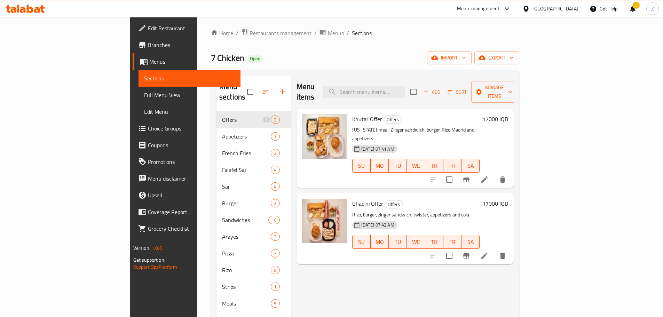
click at [421, 171] on div "Menu items Add Sort Manage items Khutar Offer Offers [US_STATE] meal, Zinger sa…" at bounding box center [402, 234] width 223 height 317
click at [429, 199] on h6 "Ghadini Offer Offers" at bounding box center [416, 204] width 128 height 10
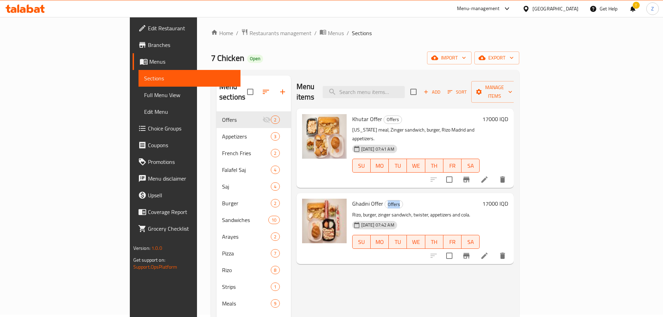
click at [429, 199] on h6 "Ghadini Offer Offers" at bounding box center [416, 204] width 128 height 10
drag, startPoint x: 429, startPoint y: 181, endPoint x: 447, endPoint y: 204, distance: 29.3
click at [447, 204] on div "Ghadini Offer Offers Rizo, burger, zinger sandwich, twister, appetizers and col…" at bounding box center [416, 228] width 133 height 65
click at [447, 218] on div "[DATE] 07:42 AM SU MO TU WE TH FR SA" at bounding box center [416, 237] width 133 height 38
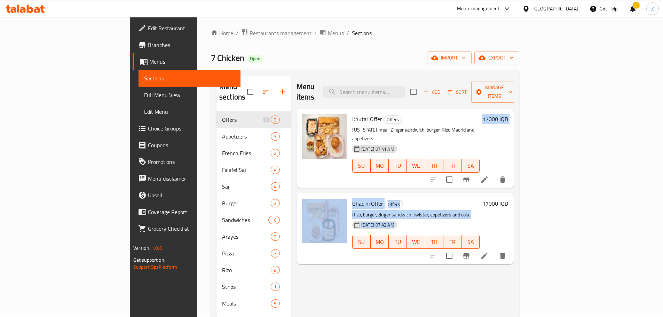
drag, startPoint x: 451, startPoint y: 209, endPoint x: 440, endPoint y: 169, distance: 41.7
click at [440, 116] on div "Khutar Offer Offers [US_STATE] meal, Zinger sandwich, burger, Rizo Madrid and a…" at bounding box center [406, 112] width 218 height 7
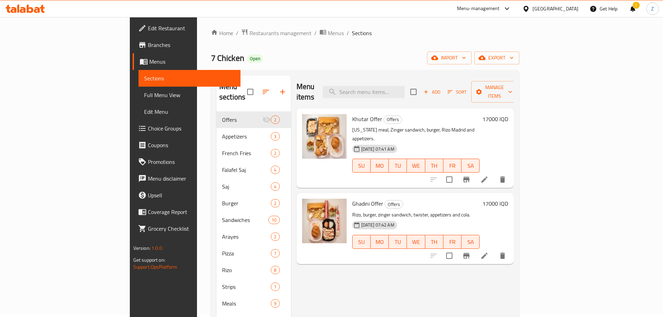
click at [440, 169] on div "Khutar Offer Offers [US_STATE] meal, Zinger sandwich, burger, Rizo Madrid and a…" at bounding box center [406, 148] width 218 height 79
click at [429, 89] on icon "button" at bounding box center [426, 92] width 6 height 6
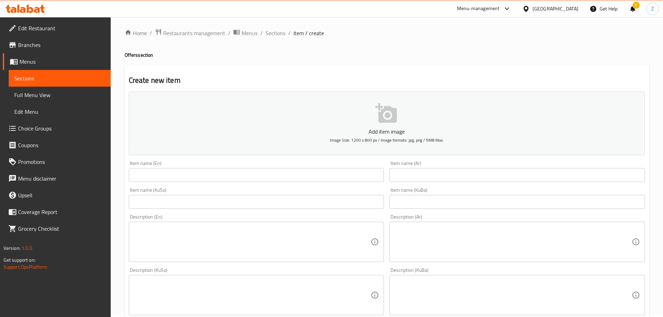
click at [457, 183] on div "Item name (Ar) Item name (Ar)" at bounding box center [517, 171] width 261 height 27
click at [458, 181] on input "text" at bounding box center [518, 175] width 256 height 14
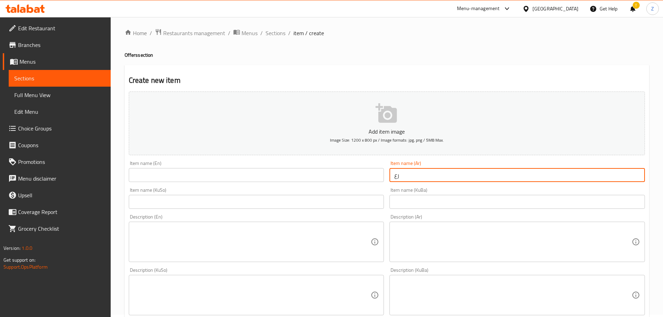
type input "ر"
click at [458, 181] on input "عر" at bounding box center [518, 175] width 256 height 14
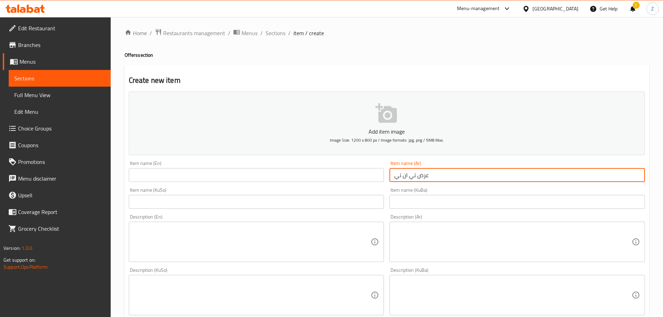
type input "عرض تي ان تي"
click at [244, 179] on input "text" at bounding box center [257, 175] width 256 height 14
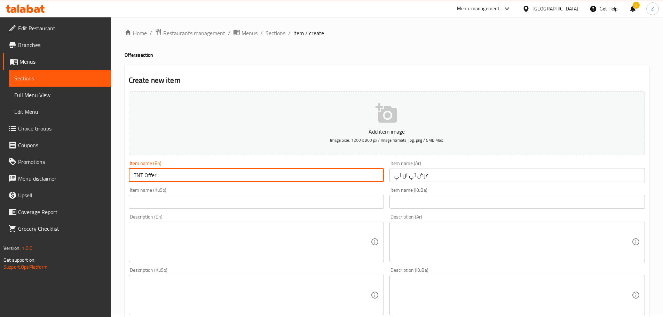
type input "TNT Offer"
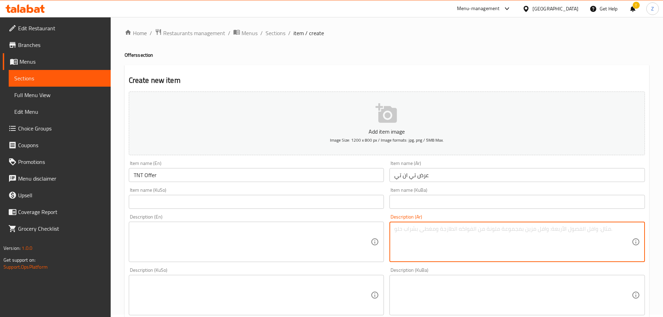
click at [417, 226] on textarea at bounding box center [512, 242] width 237 height 33
type textarea "صاج ايطالي, برغر, زنجر, صاج فلافل, مقبلات وبيبسي."
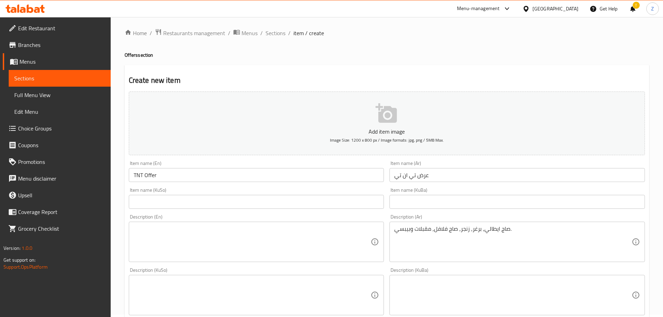
click at [417, 225] on div "صاج ايطالي, برغر, زنجر, صاج فلافل, مقبلات وبيبسي. Description (Ar)" at bounding box center [518, 242] width 256 height 40
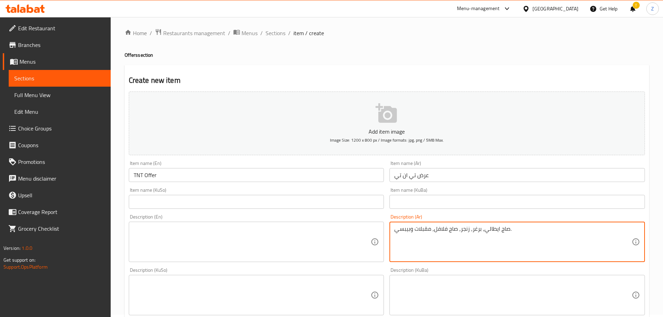
click at [430, 236] on textarea "صاج ايطالي, برغر, زنجر, صاج فلافل, مقبلات وبيبسي." at bounding box center [512, 242] width 237 height 33
click at [273, 235] on textarea at bounding box center [252, 242] width 237 height 33
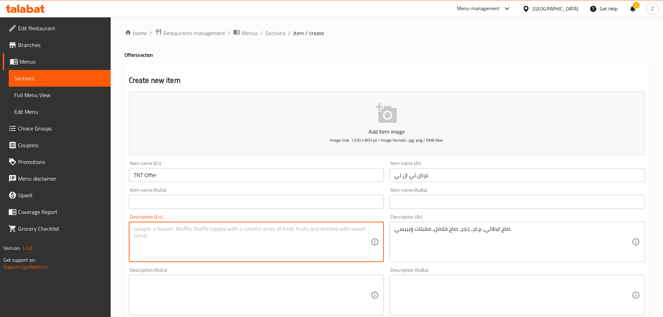
paste textarea "Italian saj, burger, zinger, falafel saj, appetizers and Pepsi."
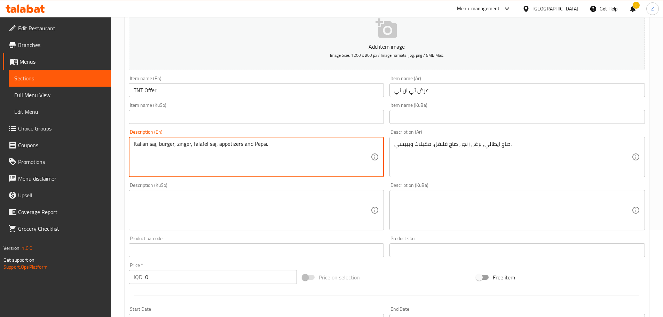
scroll to position [177, 0]
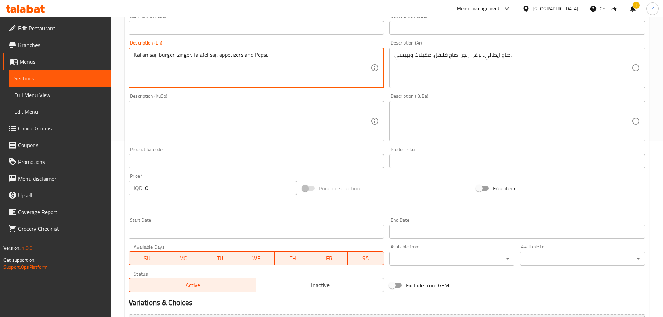
type textarea "Italian saj, burger, zinger, falafel saj, appetizers and Pepsi."
click at [179, 191] on input "0" at bounding box center [221, 188] width 152 height 14
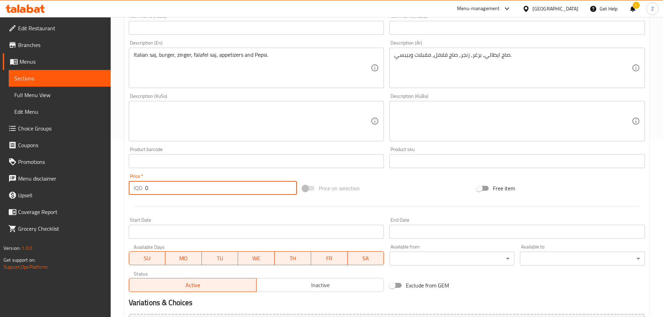
click at [179, 191] on input "0" at bounding box center [221, 188] width 152 height 14
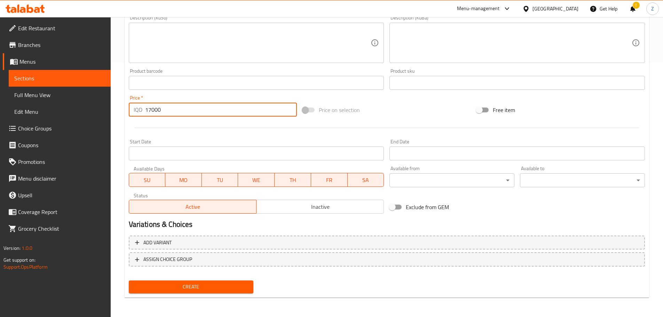
type input "17000"
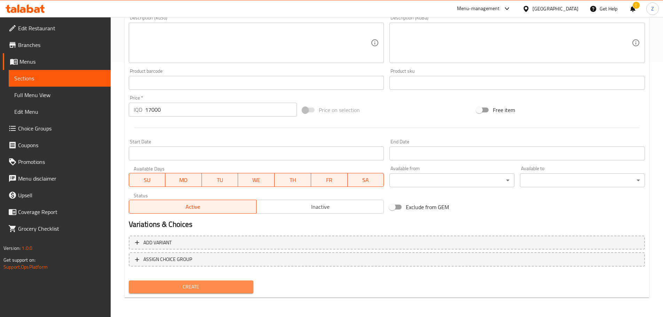
click at [216, 283] on span "Create" at bounding box center [191, 287] width 114 height 9
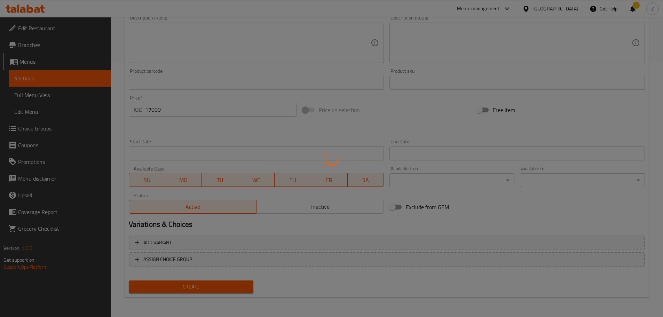
type input "0"
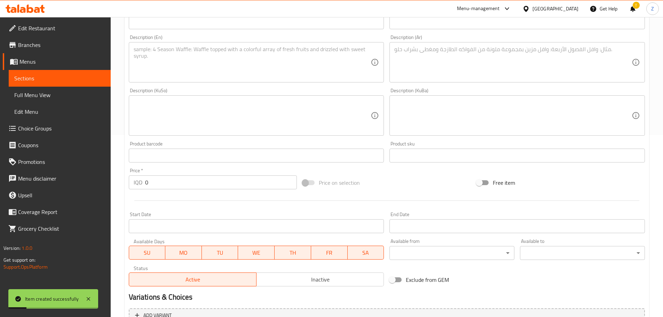
scroll to position [11, 0]
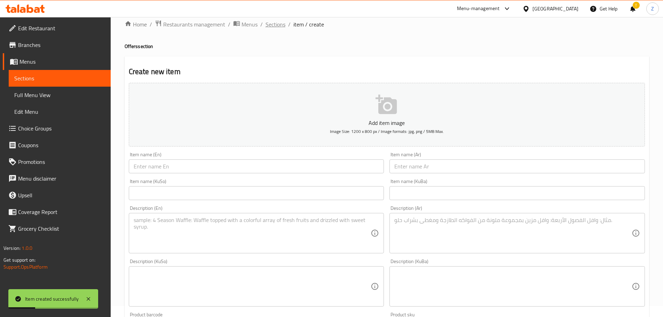
click at [279, 26] on span "Sections" at bounding box center [276, 24] width 20 height 8
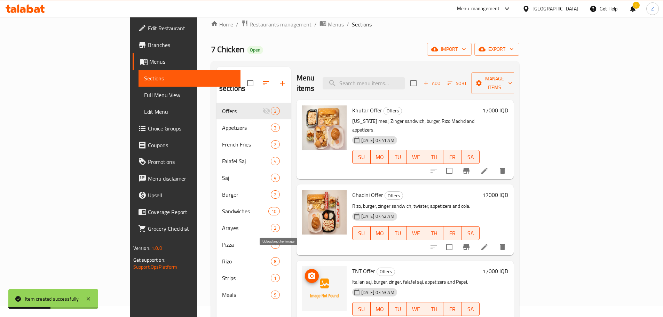
click at [308, 273] on icon "upload picture" at bounding box center [311, 276] width 7 height 6
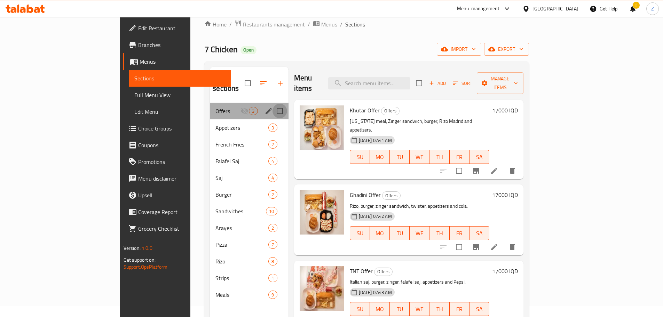
click at [273, 104] on input "Menu sections" at bounding box center [280, 111] width 15 height 15
checkbox input "false"
click at [265, 107] on icon "edit" at bounding box center [269, 111] width 8 height 8
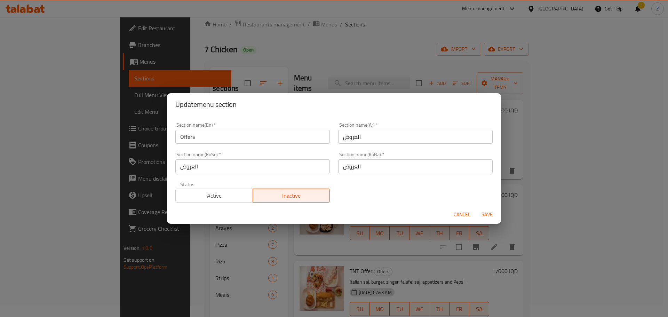
click at [243, 195] on span "Active" at bounding box center [215, 196] width 72 height 10
click at [481, 209] on button "Save" at bounding box center [487, 214] width 22 height 13
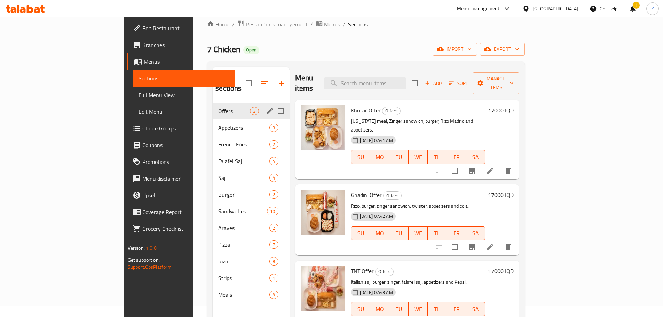
click at [246, 26] on span "Restaurants management" at bounding box center [277, 24] width 62 height 8
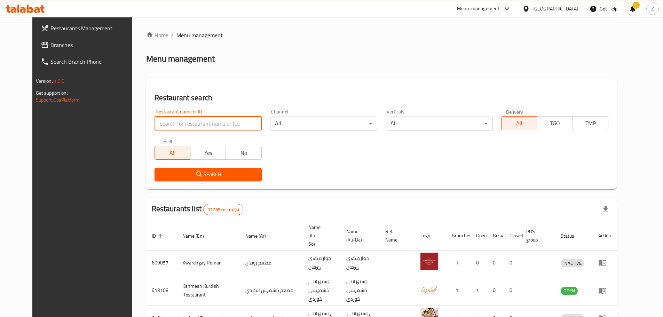
click at [193, 125] on input "search" at bounding box center [208, 124] width 107 height 14
paste input "666225"
type input "666225"
click at [207, 178] on span "Search" at bounding box center [208, 174] width 96 height 9
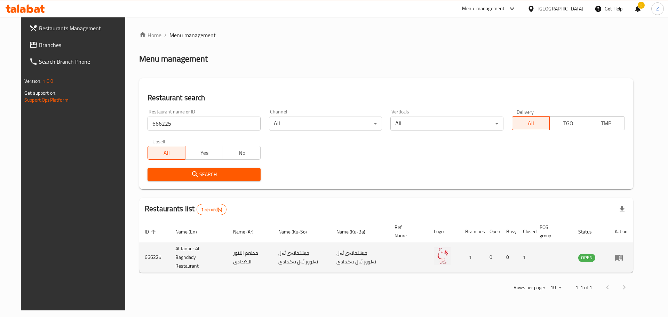
click at [623, 257] on icon "enhanced table" at bounding box center [620, 258] width 8 height 6
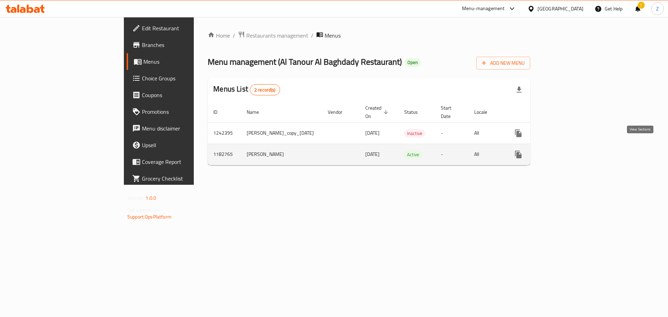
click at [573, 150] on icon "enhanced table" at bounding box center [569, 154] width 8 height 8
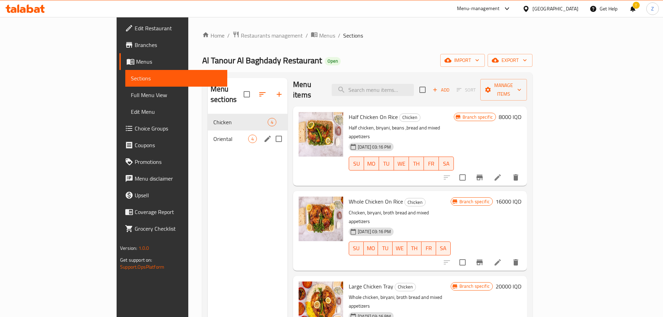
click at [208, 134] on div "Oriental 4" at bounding box center [248, 139] width 80 height 17
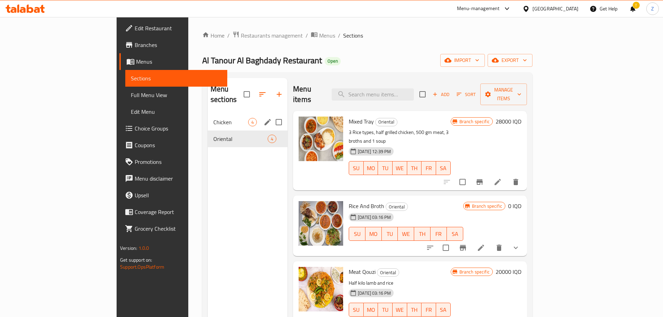
click at [208, 117] on div "Chicken 4" at bounding box center [248, 122] width 80 height 17
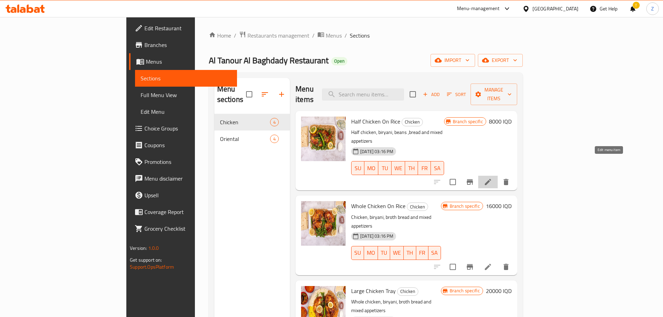
click at [491, 179] on icon at bounding box center [488, 182] width 6 height 6
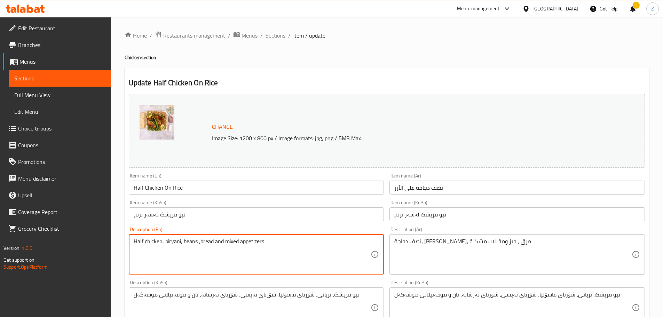
drag, startPoint x: 275, startPoint y: 244, endPoint x: 226, endPoint y: 244, distance: 49.8
type textarea "Half chicken, biryani, beans ,bread and pickles."
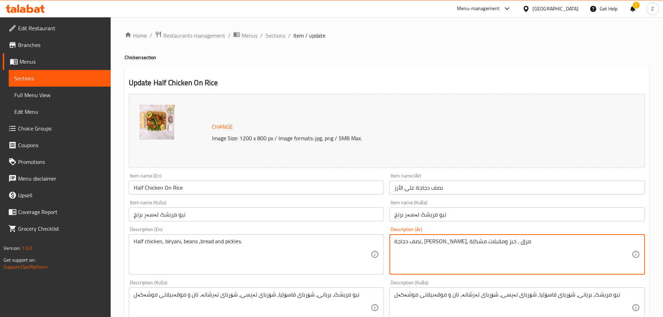
drag, startPoint x: 429, startPoint y: 242, endPoint x: 389, endPoint y: 243, distance: 39.7
type textarea "نصف دجاجة، برياني، مرق ، خبز ومخلل."
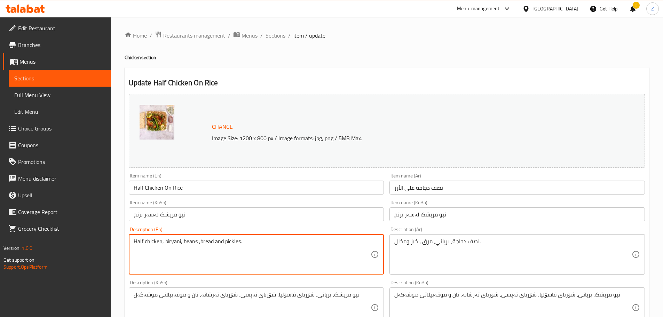
drag, startPoint x: 248, startPoint y: 241, endPoint x: 200, endPoint y: 251, distance: 49.4
drag, startPoint x: 273, startPoint y: 241, endPoint x: 198, endPoint y: 244, distance: 74.6
click at [198, 244] on textarea "Half chicken, biryani, beans ,bread, pickles and pepsi." at bounding box center [252, 254] width 237 height 33
type textarea "Half chicken, biryani, beans ,bread, pickles and pepsi."
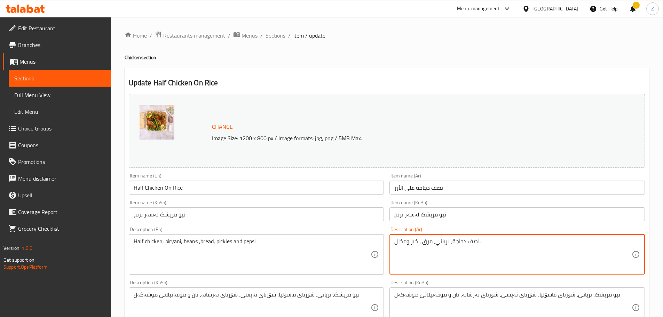
drag, startPoint x: 420, startPoint y: 243, endPoint x: 386, endPoint y: 245, distance: 33.9
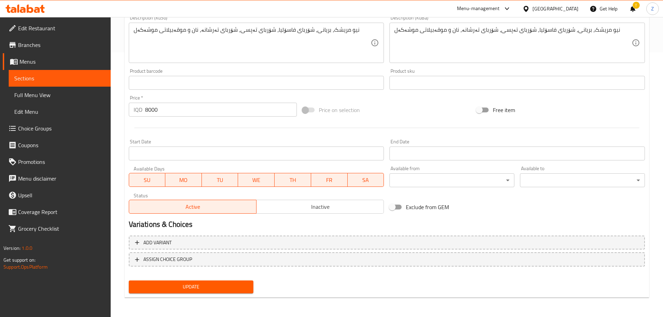
type textarea "نصف دجاجة، برياني، مرق ،خبز, مخلل وبيبسي."
click at [207, 289] on span "Update" at bounding box center [191, 287] width 114 height 9
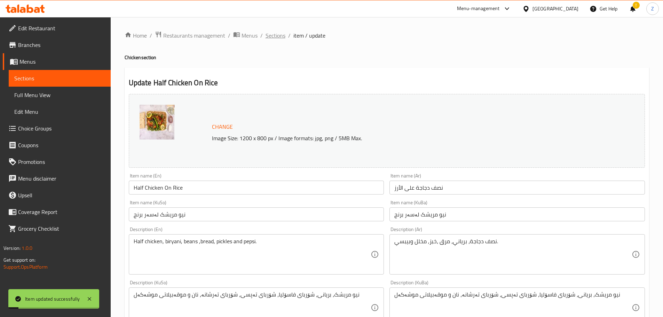
click at [274, 40] on span "Sections" at bounding box center [276, 35] width 20 height 8
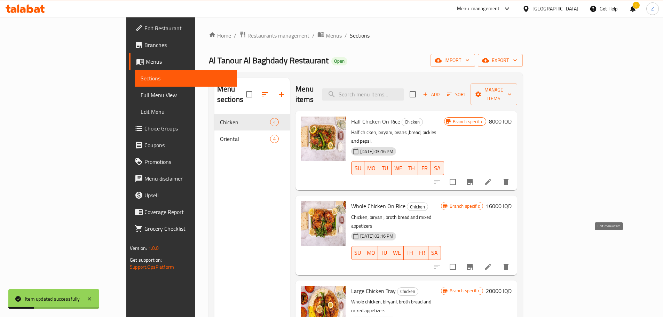
click at [492, 263] on icon at bounding box center [488, 267] width 8 height 8
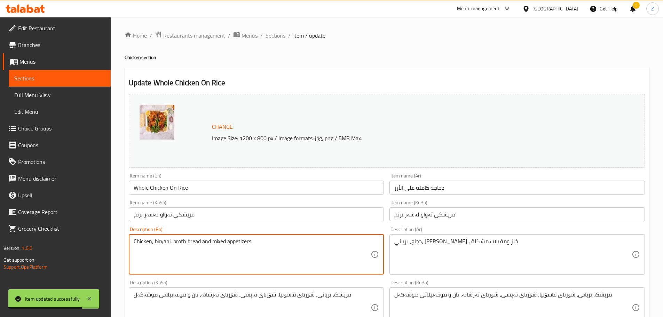
drag, startPoint x: 268, startPoint y: 242, endPoint x: 185, endPoint y: 246, distance: 82.6
paste textarea ",bread, pickles and pepsi."
click at [186, 245] on textarea "Chicken, biryani, broth,bread, pickles and pepsi." at bounding box center [252, 254] width 237 height 33
type textarea "Chicken, biryani, broth, bread, pickles and pepsi."
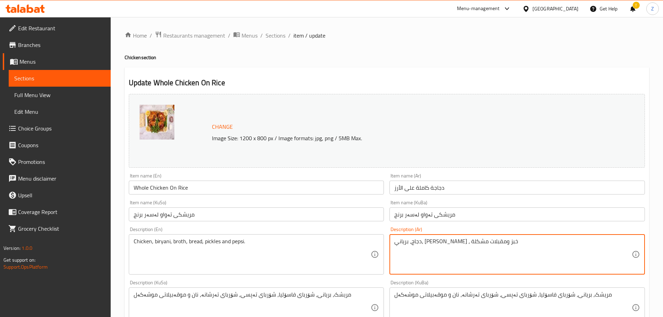
drag, startPoint x: 438, startPoint y: 242, endPoint x: 354, endPoint y: 235, distance: 84.5
click at [492, 265] on textarea "دجاج، برياني، [PERSON_NAME] ، خبز ومقبلات مشكلة" at bounding box center [512, 254] width 237 height 33
click at [442, 242] on textarea "دجاج، برياني، [PERSON_NAME] ، خبز ومقبلات مشكلة" at bounding box center [512, 254] width 237 height 33
drag, startPoint x: 441, startPoint y: 243, endPoint x: 408, endPoint y: 249, distance: 33.7
click at [408, 249] on textarea "دجاج، برياني، [PERSON_NAME] ، خبز ومقبلات مشكلة" at bounding box center [512, 254] width 237 height 33
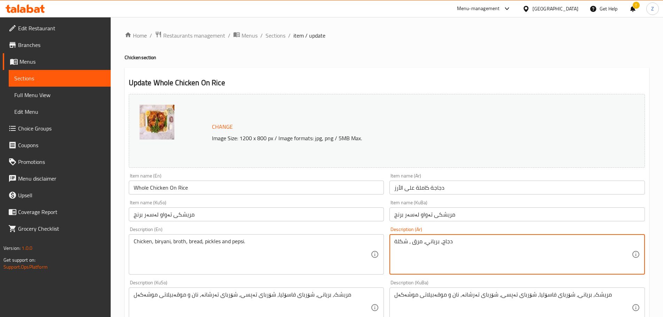
drag, startPoint x: 408, startPoint y: 242, endPoint x: 380, endPoint y: 245, distance: 28.3
click at [380, 245] on div "Change Image Size: 1200 x 800 px / Image formats: jpg, png / 5MB Max. Item name…" at bounding box center [387, 286] width 522 height 390
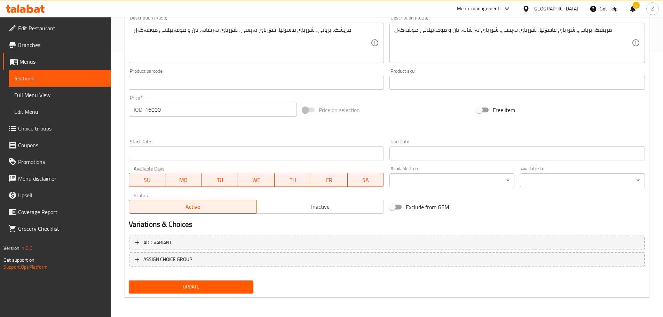
type textarea "دجاج، برياني، مرق ، خبز, مخلل وبيبسي."
click at [241, 289] on span "Update" at bounding box center [191, 287] width 114 height 9
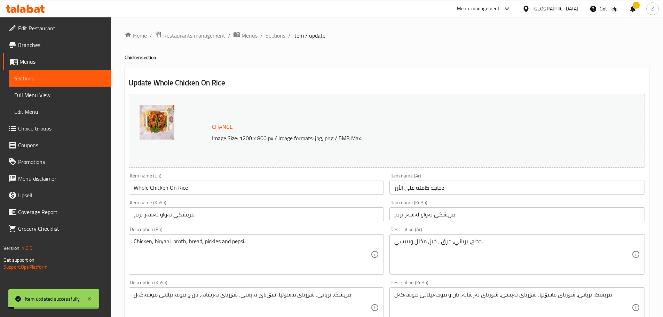
click at [275, 41] on div "Home / Restaurants management / Menus / Sections / item / update Chicken sectio…" at bounding box center [387, 299] width 525 height 537
click at [283, 37] on span "Sections" at bounding box center [276, 35] width 20 height 8
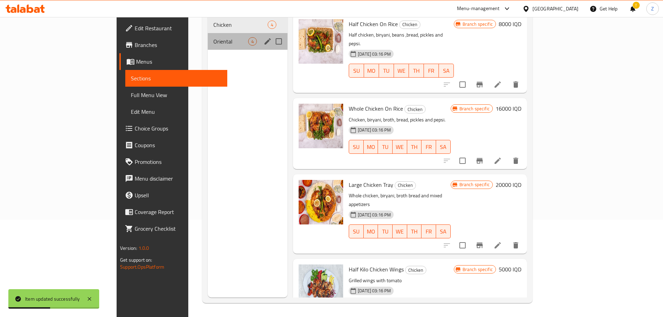
click at [208, 38] on div "Oriental 4" at bounding box center [248, 41] width 80 height 17
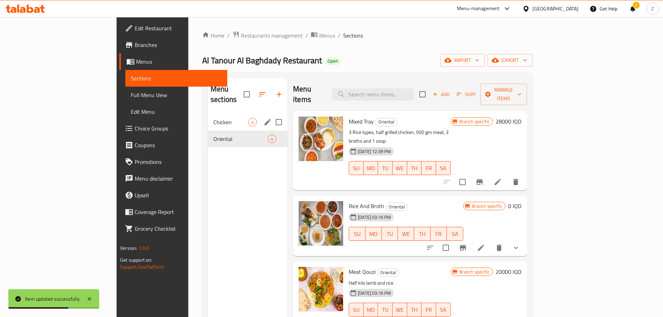
click at [213, 118] on span "Chicken" at bounding box center [230, 122] width 35 height 8
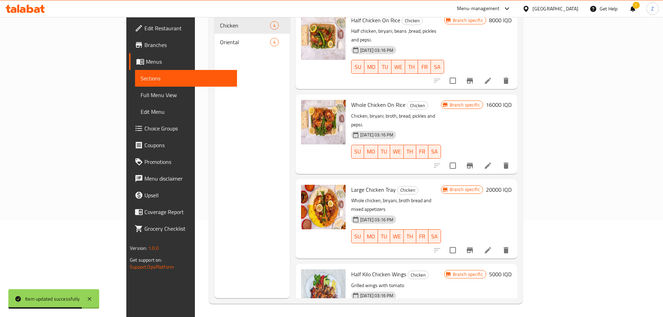
scroll to position [97, 0]
click at [492, 245] on icon at bounding box center [488, 249] width 8 height 8
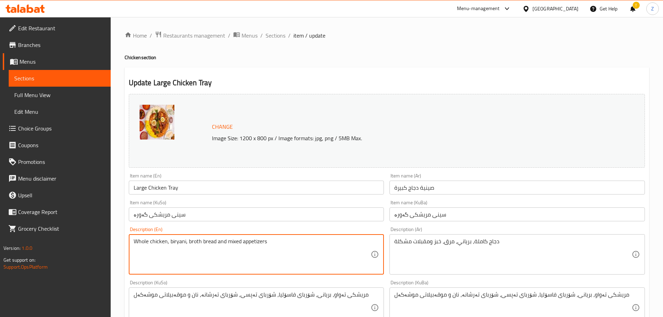
drag, startPoint x: 285, startPoint y: 244, endPoint x: 214, endPoint y: 252, distance: 71.5
paste textarea ",bread, pickles and pepsi."
click at [217, 244] on textarea "Whole chicken, biryani, broth bread,bread, pickles and pepsi." at bounding box center [252, 254] width 237 height 33
type textarea "Whole chicken, biryani, broth bread, bread, pickles and pepsi."
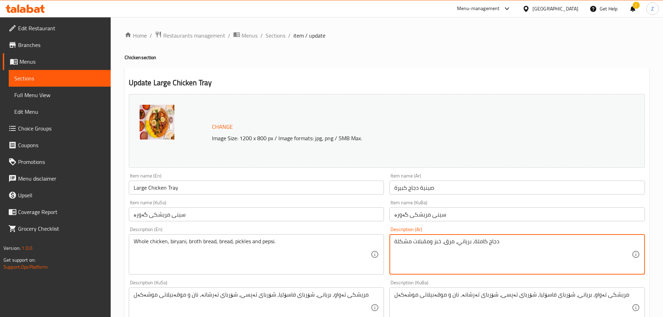
drag, startPoint x: 434, startPoint y: 242, endPoint x: 384, endPoint y: 248, distance: 50.8
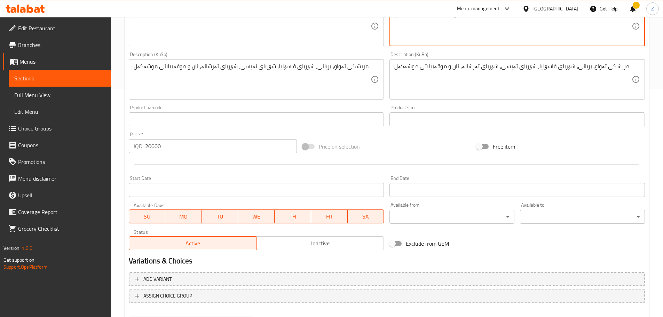
scroll to position [265, 0]
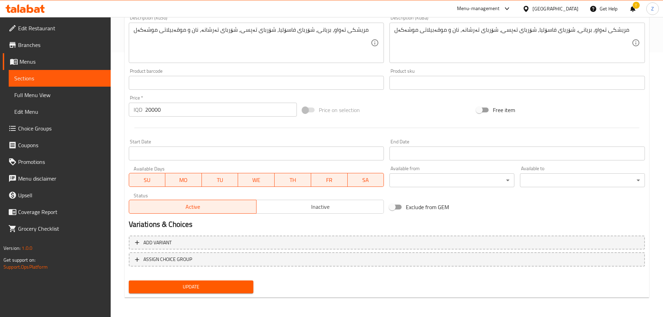
type textarea "دجاج كاملة، برياني، مرق، خبز, مخلل وبيبسي."
click at [222, 282] on button "Update" at bounding box center [191, 287] width 125 height 13
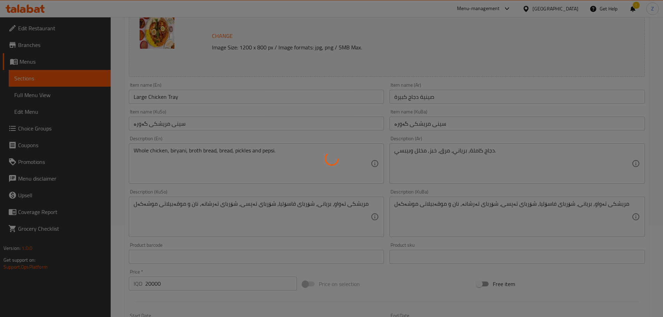
scroll to position [0, 0]
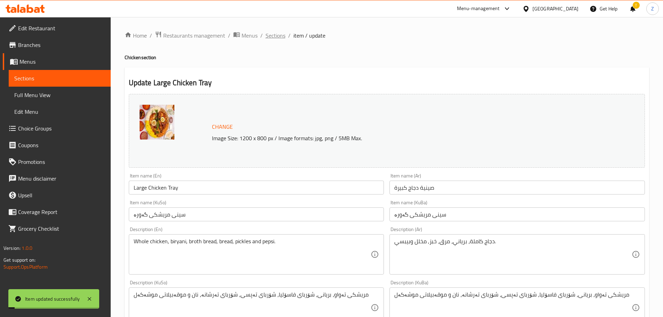
click at [284, 36] on span "Sections" at bounding box center [276, 35] width 20 height 8
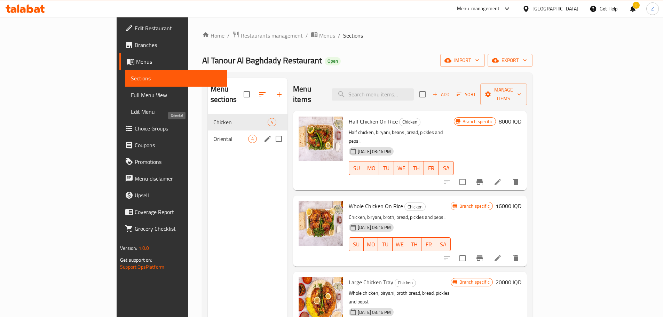
click at [213, 135] on span "Oriental" at bounding box center [230, 139] width 35 height 8
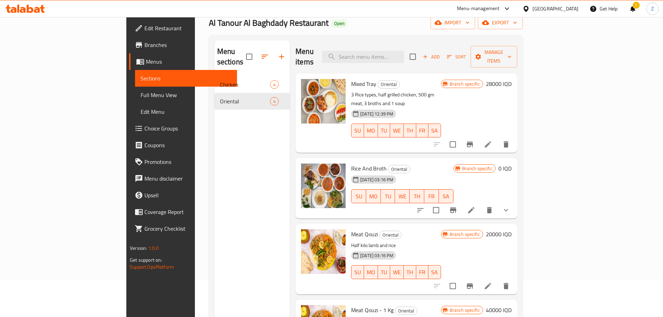
scroll to position [97, 0]
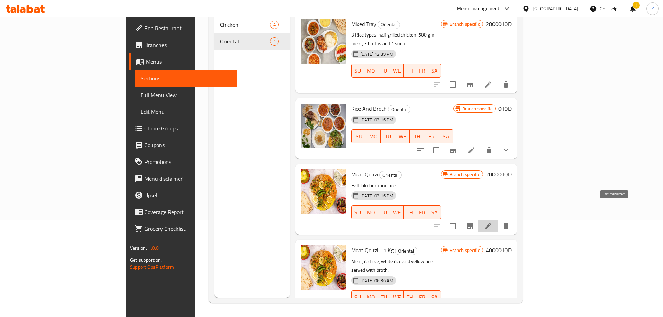
click at [492, 222] on icon at bounding box center [488, 226] width 8 height 8
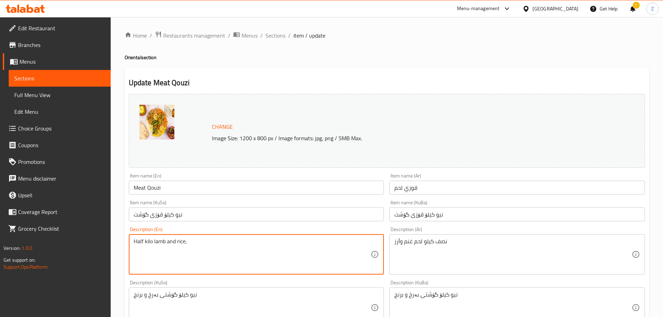
paste textarea ",bread, pickles and pepsi."
type textarea "Half kilo lamb and rice, ,bread, pickles and pepsi."
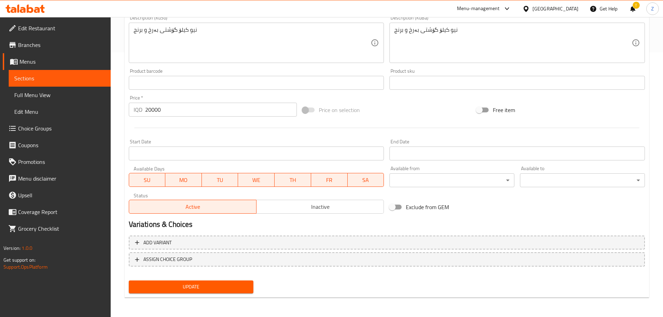
type textarea "نصف كيلو لحم غنم وأرز, خبز, مخلل وبيبسي."
click at [205, 290] on span "Update" at bounding box center [191, 287] width 114 height 9
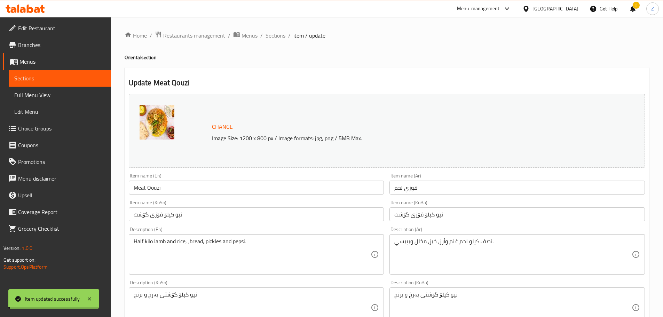
click at [277, 36] on span "Sections" at bounding box center [276, 35] width 20 height 8
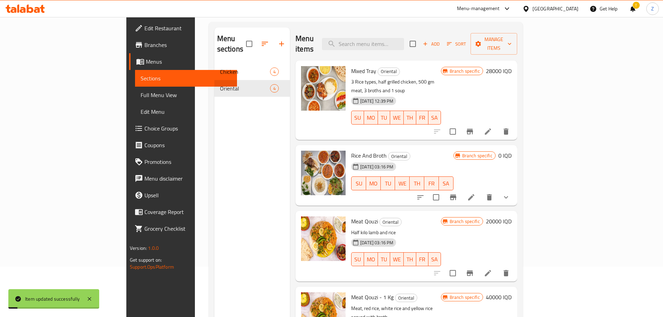
scroll to position [97, 0]
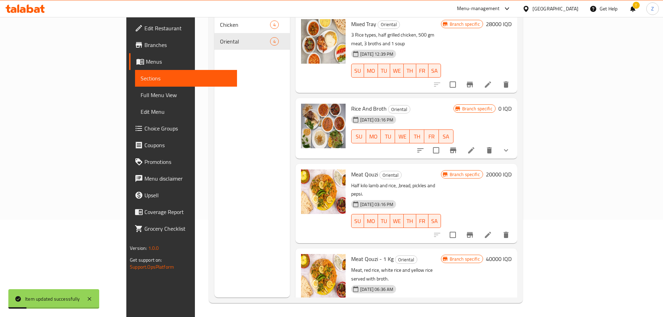
click at [492, 316] on icon at bounding box center [488, 320] width 8 height 8
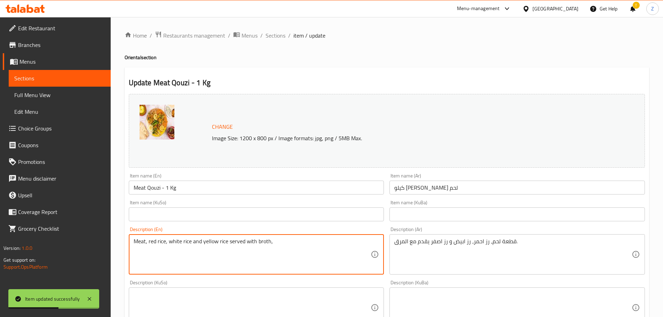
paste textarea ",bread, pickles and pepsi."
type textarea "Meat, red rice, white rice and yellow rice served with broth, ,bread, pickles a…"
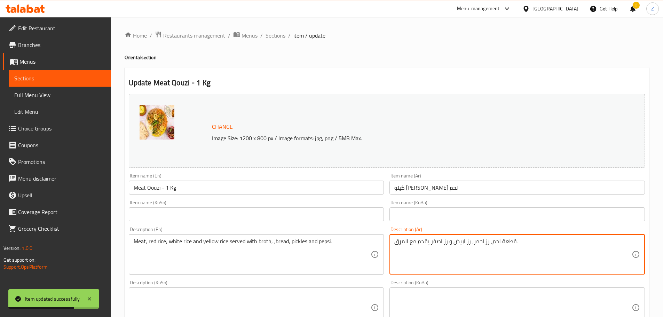
drag, startPoint x: 522, startPoint y: 244, endPoint x: 516, endPoint y: 246, distance: 5.7
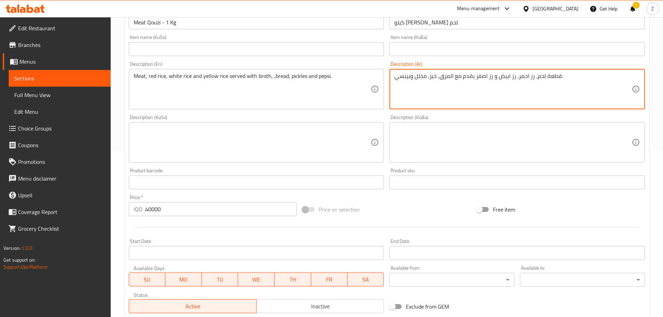
scroll to position [265, 0]
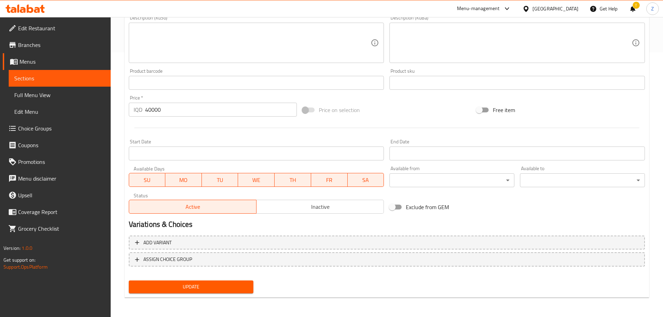
type textarea "قطعة لحم، رز احمر، رز ابيض و رز اصفر يقدم مع المرق, خبز, مخلل وبيبسي."
click at [202, 280] on div "Update" at bounding box center [191, 287] width 131 height 18
click at [208, 286] on span "Update" at bounding box center [191, 287] width 114 height 9
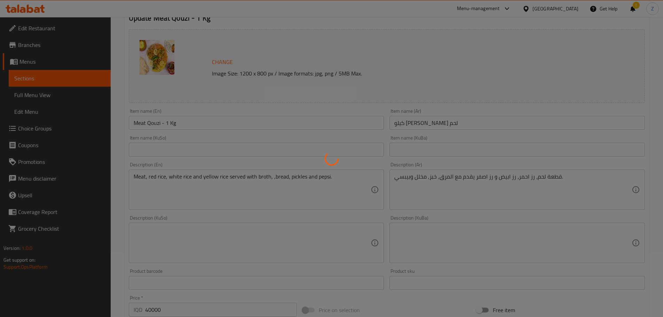
scroll to position [0, 0]
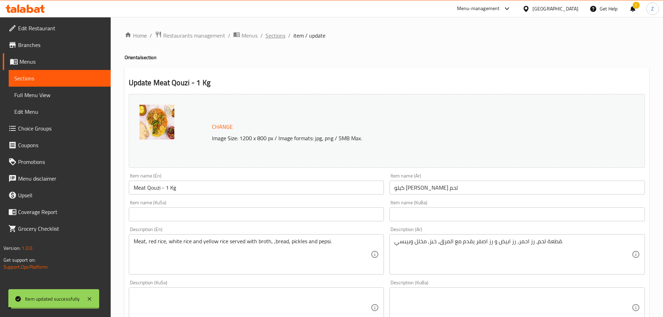
click at [278, 32] on span "Sections" at bounding box center [276, 35] width 20 height 8
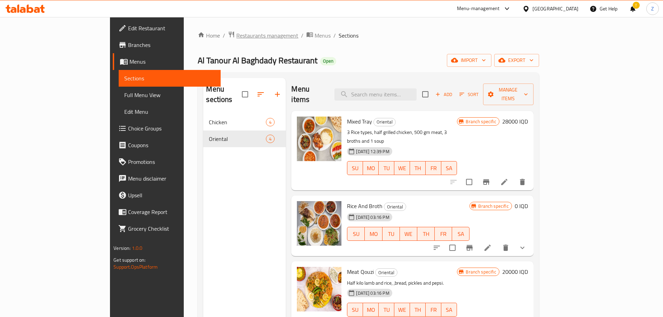
click at [236, 31] on span "Restaurants management" at bounding box center [267, 35] width 62 height 8
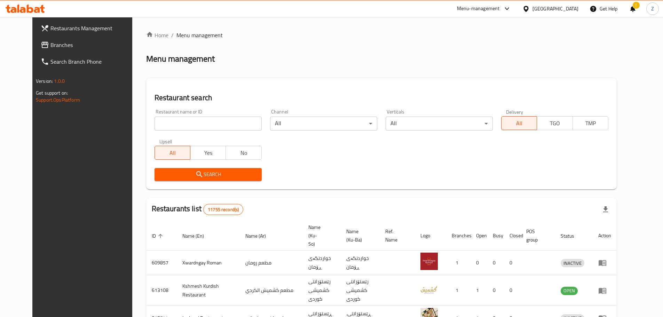
click at [201, 123] on div "Home / Menu management Menu management Restaurant search Restaurant name or ID …" at bounding box center [381, 271] width 471 height 480
click at [201, 123] on input "search" at bounding box center [208, 124] width 107 height 14
paste input "690395"
type input "690395"
click at [210, 174] on span "Search" at bounding box center [208, 174] width 96 height 9
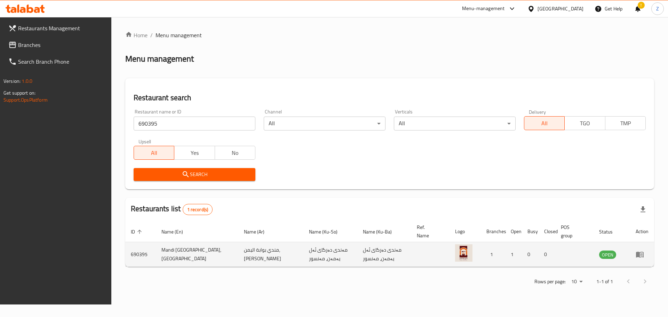
click at [634, 257] on td "enhanced table" at bounding box center [643, 254] width 24 height 25
click at [638, 256] on icon "enhanced table" at bounding box center [640, 255] width 8 height 6
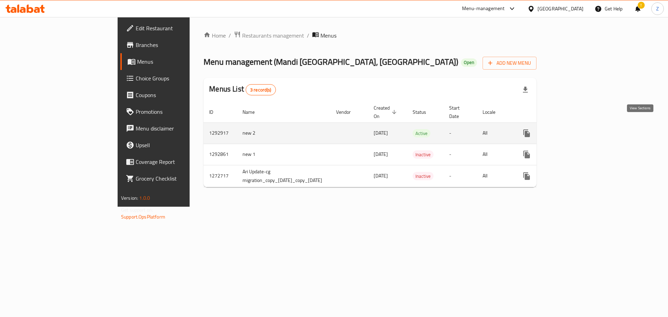
click at [581, 129] on icon "enhanced table" at bounding box center [577, 133] width 8 height 8
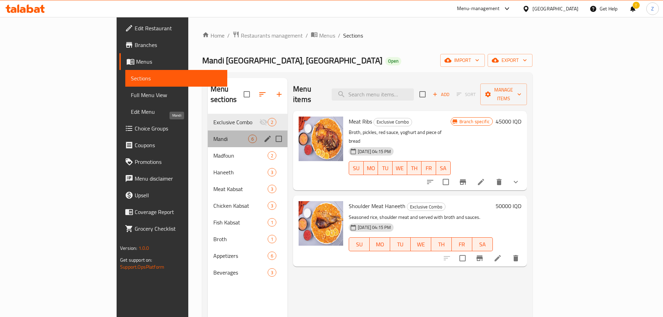
click at [213, 135] on span "Mandi" at bounding box center [230, 139] width 35 height 8
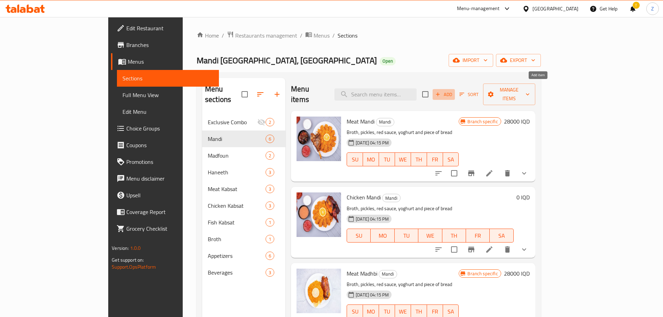
click at [455, 94] on button "Add" at bounding box center [444, 94] width 22 height 11
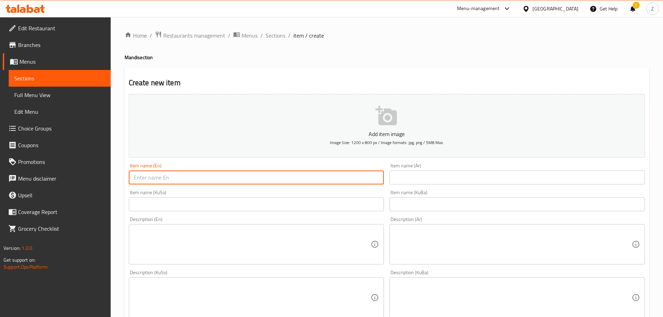
click at [278, 172] on input "text" at bounding box center [257, 178] width 256 height 14
type input "Meat Mandi - 1 Kg"
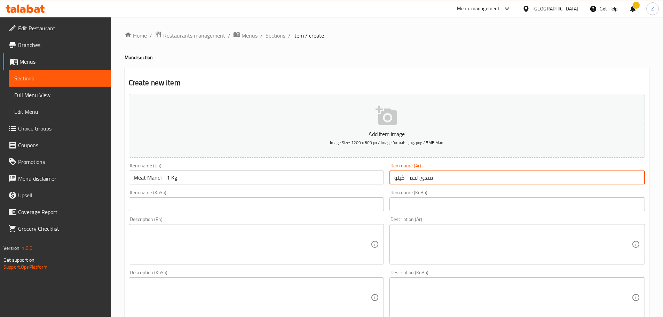
type input "مندي لحم - كيلو"
click at [466, 256] on textarea at bounding box center [512, 244] width 237 height 33
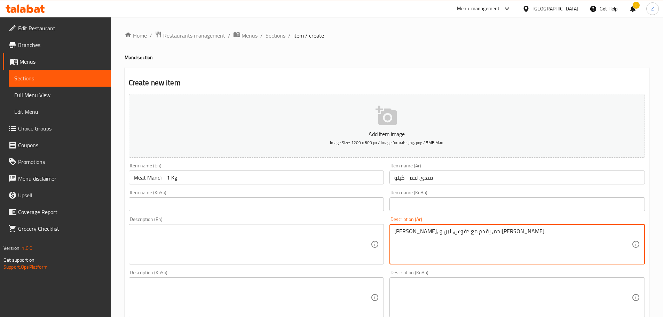
click at [470, 252] on textarea "[PERSON_NAME], لحم, يقدم مع دقوس, لبن و[PERSON_NAME]." at bounding box center [512, 244] width 237 height 33
type textarea "[PERSON_NAME], لحم, يقدم مع دقوس, لبن و[PERSON_NAME]."
click at [217, 238] on textarea at bounding box center [252, 244] width 237 height 33
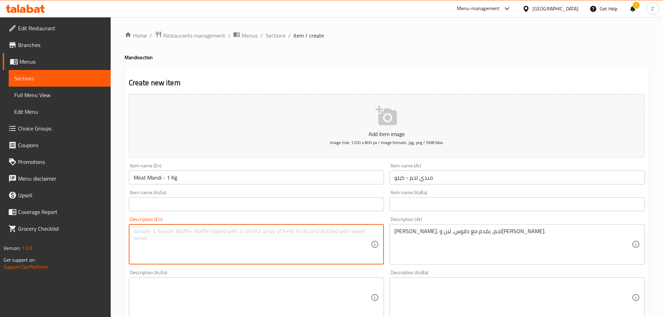
paste textarea "Mandi rice, meat, served with daqoos, yogurt and broth."
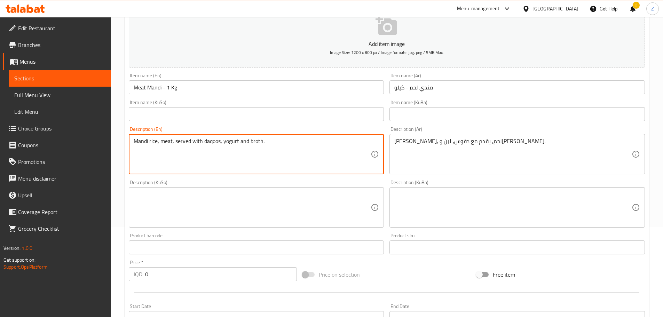
scroll to position [174, 0]
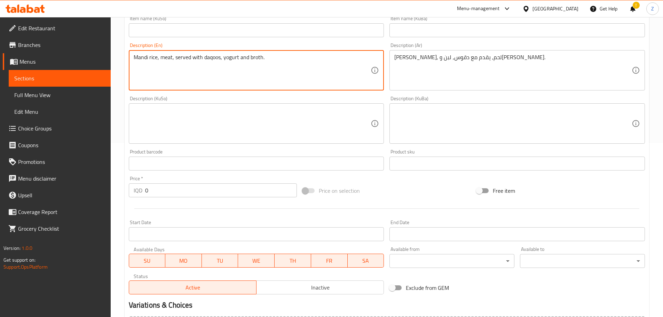
type textarea "Mandi rice, meat, served with daqoos, yogurt and broth."
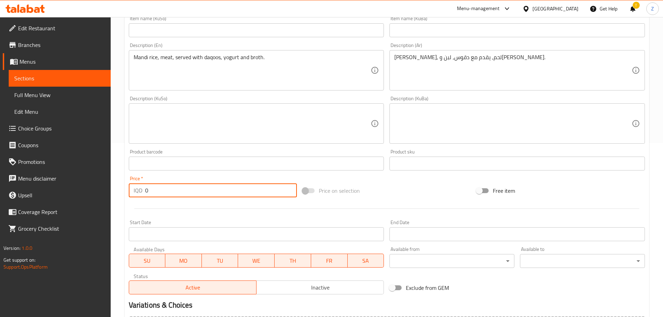
click at [172, 192] on input "0" at bounding box center [221, 190] width 152 height 14
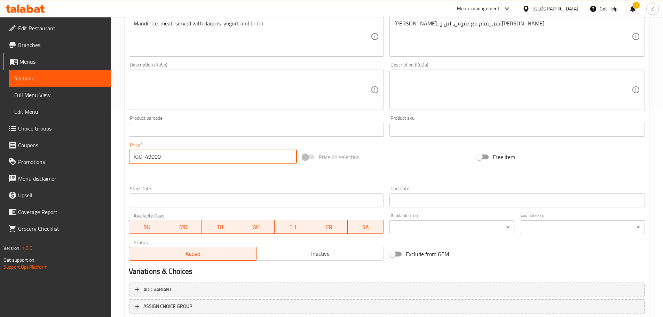
scroll to position [255, 0]
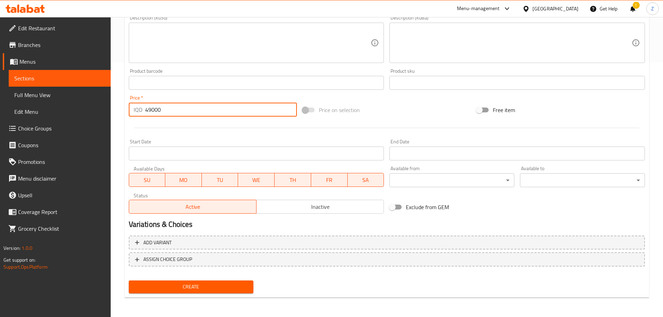
type input "49000"
click at [202, 283] on span "Create" at bounding box center [191, 287] width 114 height 9
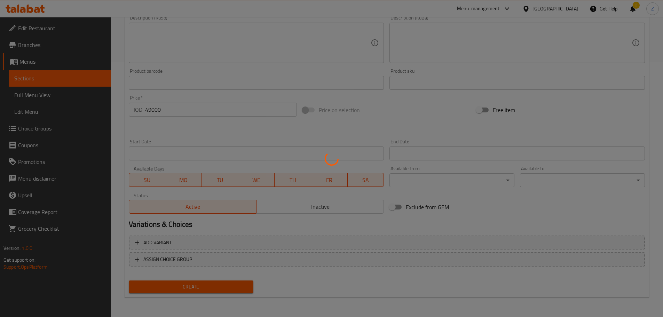
type input "0"
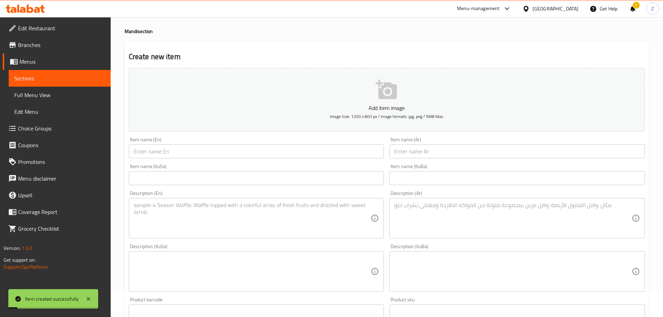
scroll to position [0, 0]
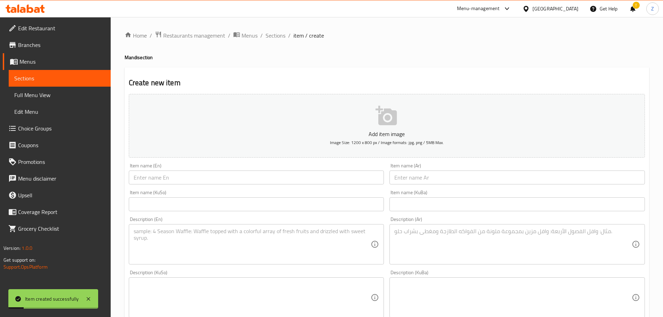
click at [287, 36] on ol "Home / Restaurants management / Menus / Sections / item / create" at bounding box center [387, 35] width 525 height 9
click at [281, 37] on span "Sections" at bounding box center [276, 35] width 20 height 8
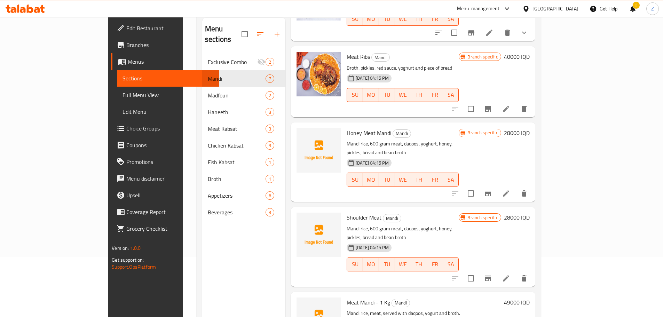
scroll to position [97, 0]
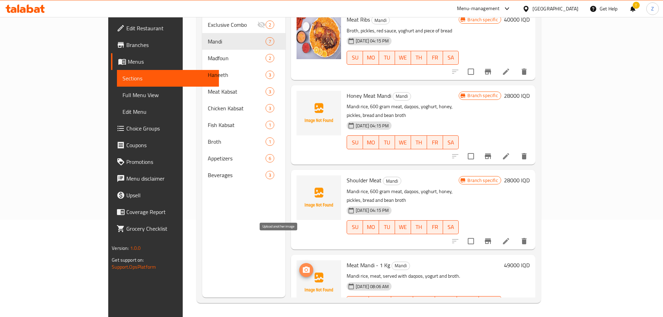
click at [302, 266] on icon "upload picture" at bounding box center [306, 270] width 8 height 8
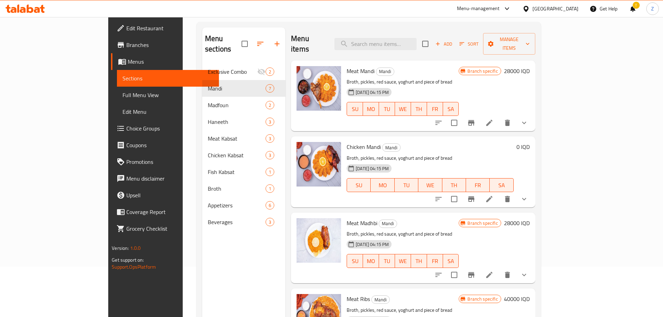
scroll to position [0, 0]
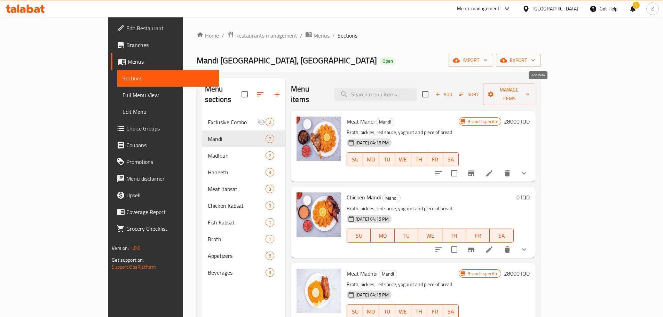
click at [453, 92] on span "Add" at bounding box center [444, 95] width 19 height 8
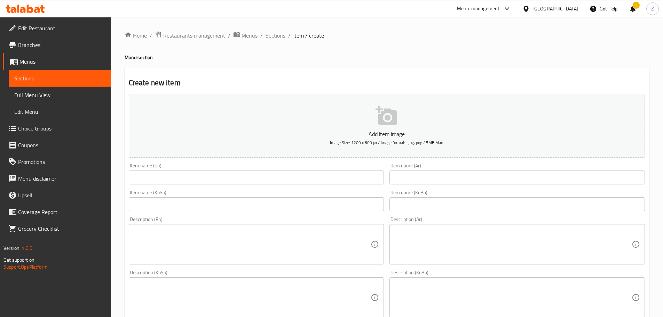
click at [419, 180] on input "text" at bounding box center [518, 178] width 256 height 14
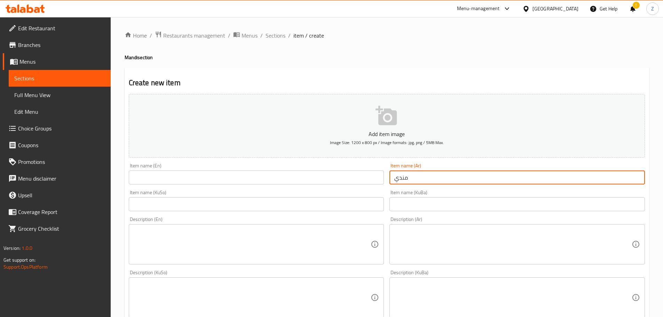
paste input "نص دجاج مع نص كيلو لحم"
click at [417, 178] on input "مندي نص دجاج مع نص كيلو لحم" at bounding box center [518, 178] width 256 height 14
click at [415, 179] on input "مندي نص دجاج مع نص كيلو لحم" at bounding box center [518, 178] width 256 height 14
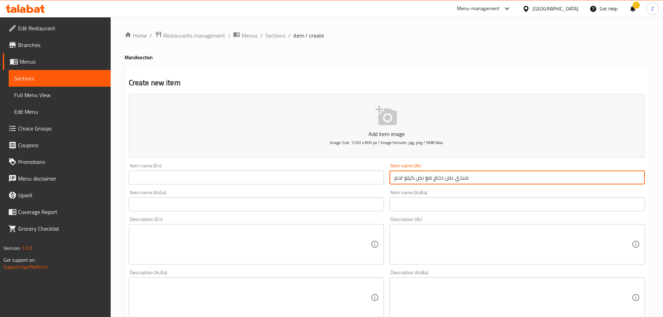
click at [415, 179] on input "مندي نص دجاج مع نص كيلو لحم" at bounding box center [518, 178] width 256 height 14
type input "مندي نص دجاج مع نص كيلو لحم"
drag, startPoint x: 203, startPoint y: 179, endPoint x: 194, endPoint y: 180, distance: 9.2
click at [203, 179] on input "text" at bounding box center [257, 178] width 256 height 14
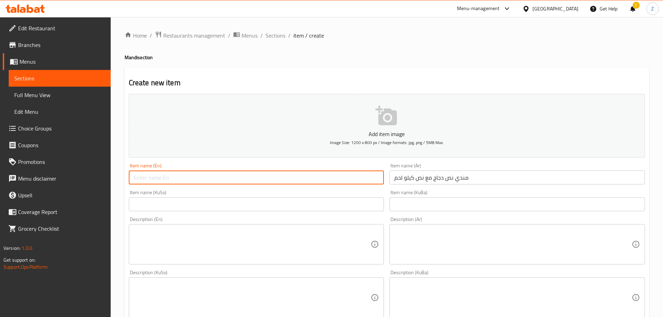
paste input "Half a chicken mandi with half a kilo of meat"
click at [182, 181] on input "Half a chicken mandi with half a kilo of meat" at bounding box center [257, 178] width 256 height 14
click at [134, 178] on input "Half a chicken with half a kilo of meat" at bounding box center [257, 178] width 256 height 14
click at [166, 182] on input "Mandi Half a chicken with half a kilo of meat" at bounding box center [257, 178] width 256 height 14
drag, startPoint x: 161, startPoint y: 182, endPoint x: 167, endPoint y: 185, distance: 6.4
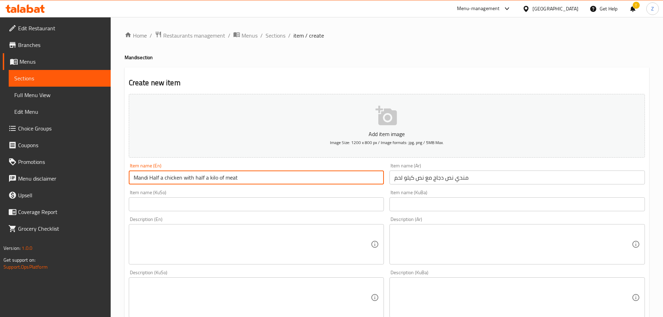
click at [167, 185] on input "Mandi Half a chicken with half a kilo of meat" at bounding box center [257, 178] width 256 height 14
click at [194, 180] on input "Mandi Half Chicken with half a kilo of meat" at bounding box center [257, 178] width 256 height 14
click at [203, 179] on input "Mandi Half Chicken with Half a kilo of meat" at bounding box center [257, 178] width 256 height 14
click at [203, 179] on input "Mandi Half Chicken with Half kilo of meat" at bounding box center [257, 178] width 256 height 14
click at [214, 181] on input "Mandi Half Chicken with Half Kilo of meat" at bounding box center [257, 178] width 256 height 14
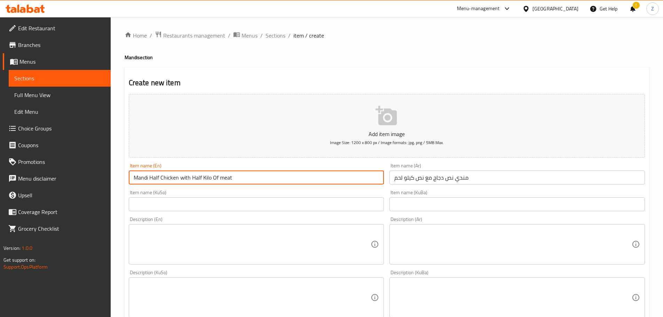
click at [221, 180] on input "Mandi Half Chicken with Half Kilo Of meat" at bounding box center [257, 178] width 256 height 14
type input "Mandi Half Chicken with Half Kilo Of Meat"
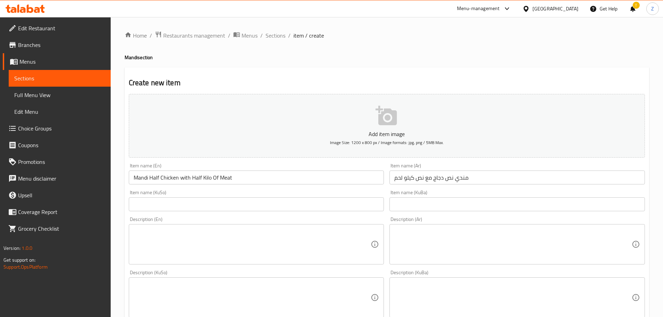
click at [266, 217] on div "Description (En) Description (En)" at bounding box center [256, 240] width 261 height 53
click at [485, 250] on textarea at bounding box center [512, 244] width 237 height 33
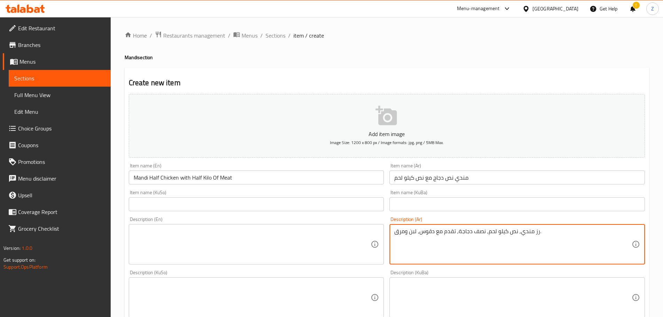
click at [485, 250] on textarea "رز مندي, نص كيلو لحم, نصف دجاجة, تقدم مع دقوس, لبن ومرق." at bounding box center [512, 244] width 237 height 33
type textarea "رز مندي, نص كيلو لحم, نصف دجاجة, تقدم مع دقوس, لبن ومرق."
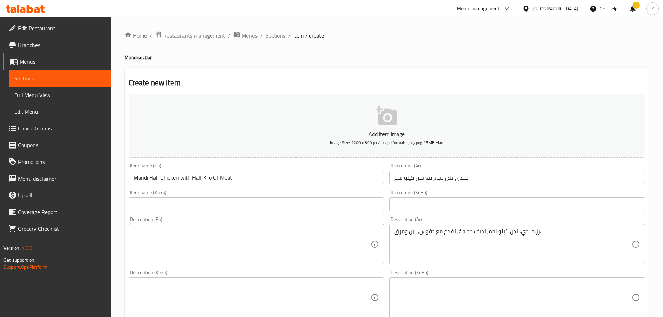
drag, startPoint x: 274, startPoint y: 212, endPoint x: 271, endPoint y: 209, distance: 4.2
click at [275, 216] on div "Add item image Image Size: 1200 x 800 px / Image formats: jpg, png / 5MB Max. I…" at bounding box center [387, 281] width 522 height 380
click at [282, 241] on textarea at bounding box center [252, 244] width 237 height 33
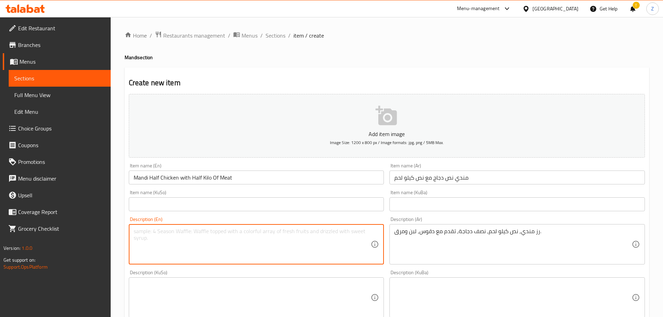
paste textarea "Mandi rice, half a kilo of meat, half a chicken, served with daqoos, yogurt and…"
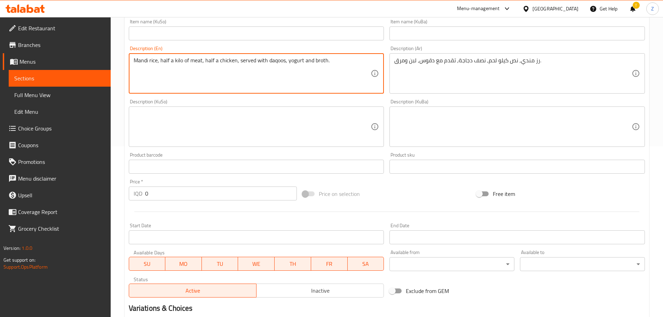
scroll to position [174, 0]
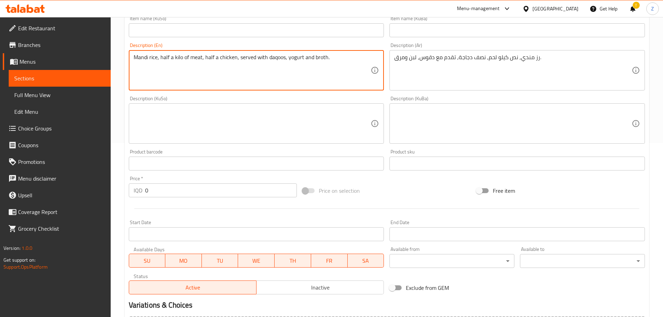
type textarea "Mandi rice, half a kilo of meat, half a chicken, served with daqoos, yogurt and…"
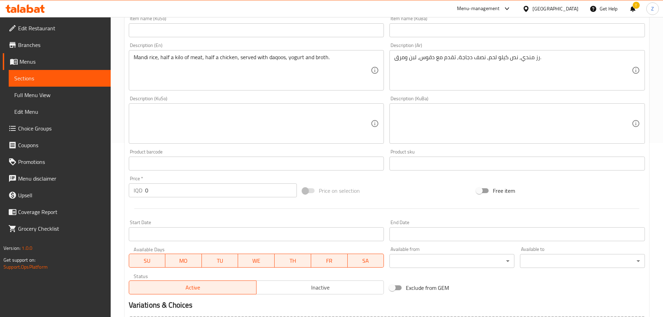
click at [169, 199] on div "Price   * IQD 0 Price *" at bounding box center [213, 186] width 174 height 27
click at [169, 193] on input "0" at bounding box center [221, 190] width 152 height 14
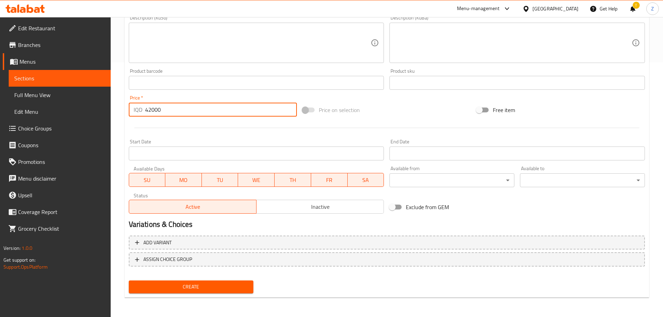
type input "42000"
click at [222, 295] on div "Create" at bounding box center [191, 287] width 131 height 18
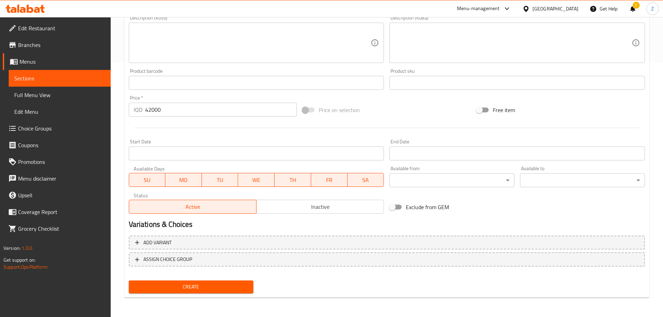
click at [221, 291] on span "Create" at bounding box center [191, 287] width 114 height 9
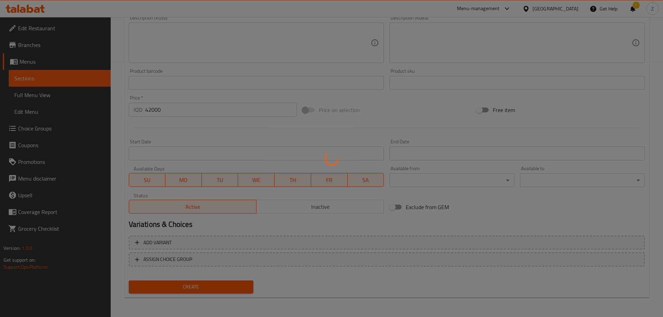
type input "0"
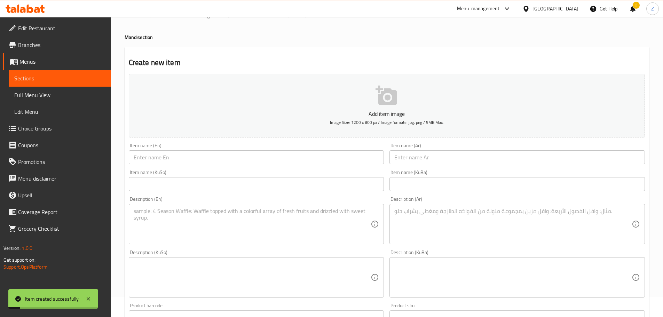
scroll to position [0, 0]
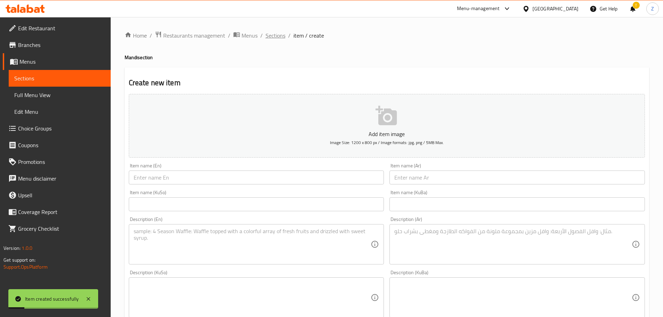
click at [269, 37] on span "Sections" at bounding box center [276, 35] width 20 height 8
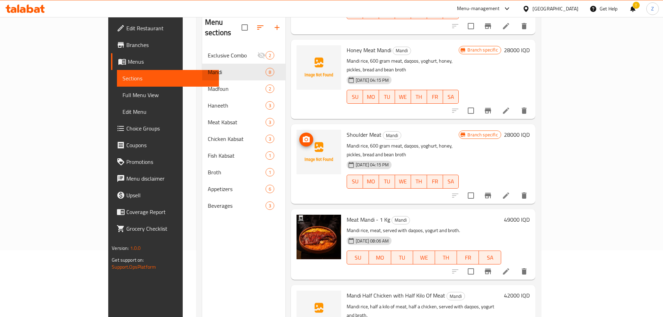
scroll to position [97, 0]
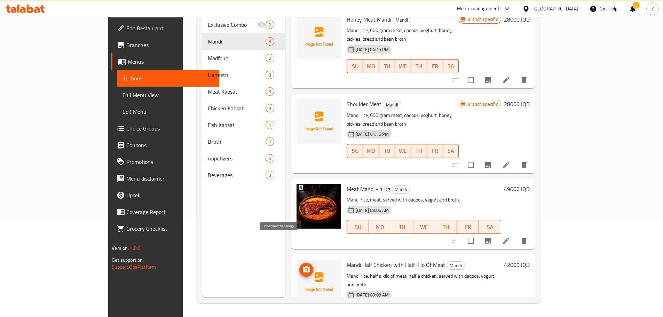
click at [303, 266] on icon "upload picture" at bounding box center [306, 269] width 7 height 6
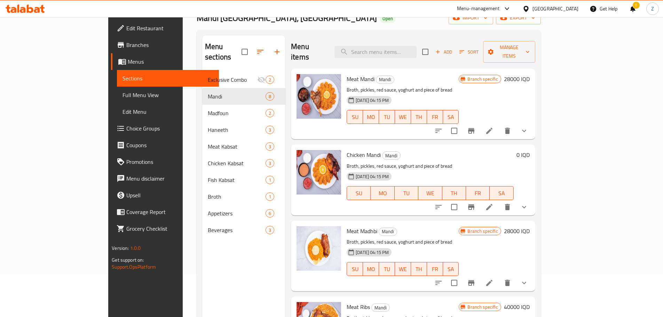
scroll to position [0, 0]
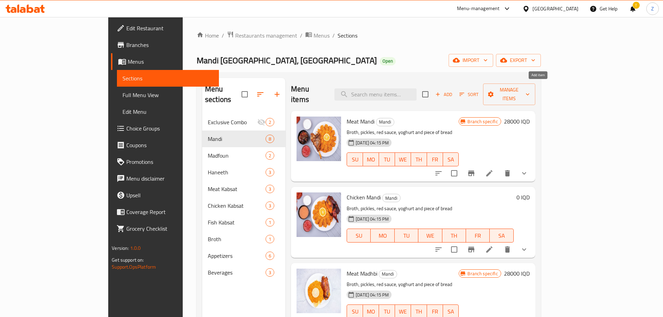
click at [453, 91] on span "Add" at bounding box center [444, 95] width 19 height 8
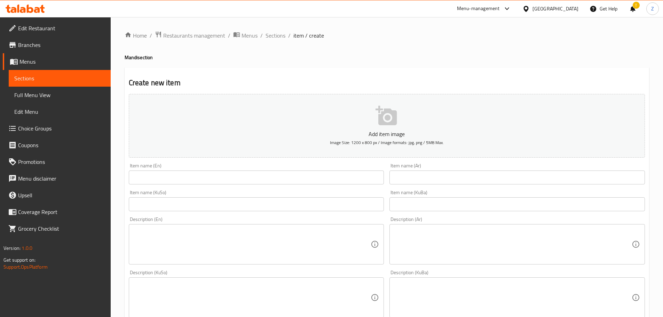
click at [422, 174] on input "text" at bounding box center [518, 178] width 256 height 14
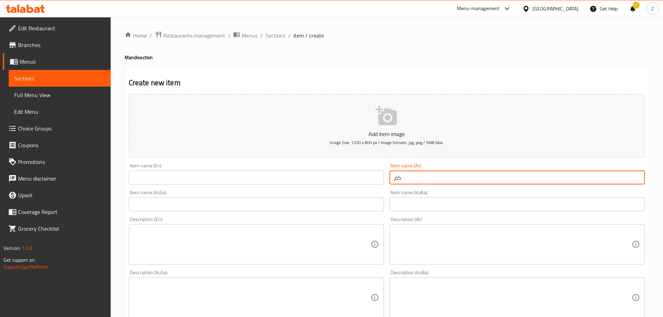
type input "ك"
click at [422, 174] on input "مندي كيلو لحم مع دجاجة كاملة" at bounding box center [518, 178] width 256 height 14
type input "مندي كيلو لحم مع دجاجة كاملة"
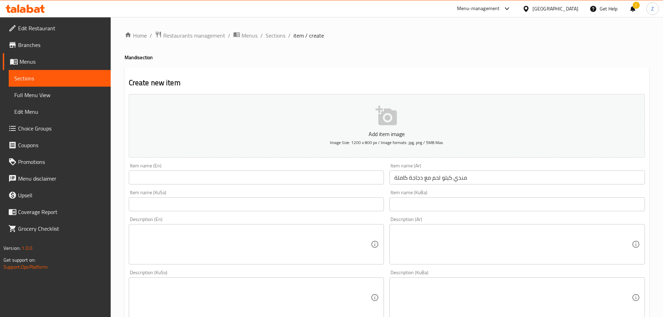
drag, startPoint x: 220, startPoint y: 187, endPoint x: 216, endPoint y: 171, distance: 17.0
click at [220, 185] on div "Item name (En) Item name (En)" at bounding box center [256, 174] width 261 height 27
click at [216, 171] on input "text" at bounding box center [257, 178] width 256 height 14
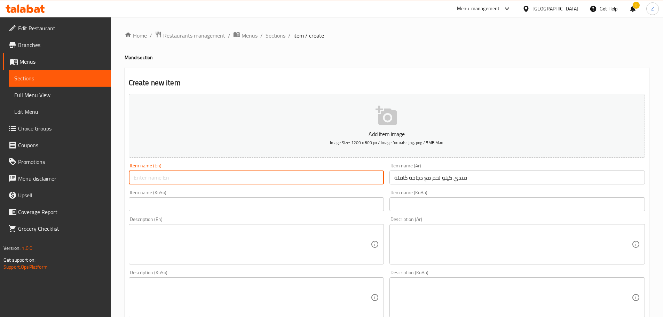
paste input "Mandi kilo of meat with a whole chicken"
drag, startPoint x: 155, startPoint y: 182, endPoint x: 261, endPoint y: 192, distance: 106.7
click at [261, 192] on div "Add item image Image Size: 1200 x 800 px / Image formats: jpg, png / 5MB Max. I…" at bounding box center [387, 281] width 522 height 380
type input "Mandi With Whole Chicken And Kilo Of Meat"
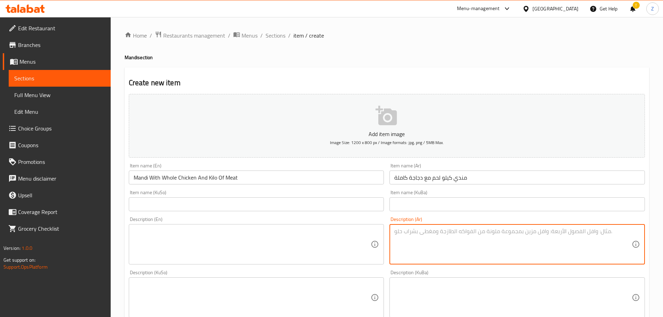
click at [424, 246] on textarea at bounding box center [512, 244] width 237 height 33
type textarea "v"
click at [424, 245] on textarea "رز مندي, لحم كيلو, دجاجة كاملة, دقوس, لبن ومرق." at bounding box center [512, 244] width 237 height 33
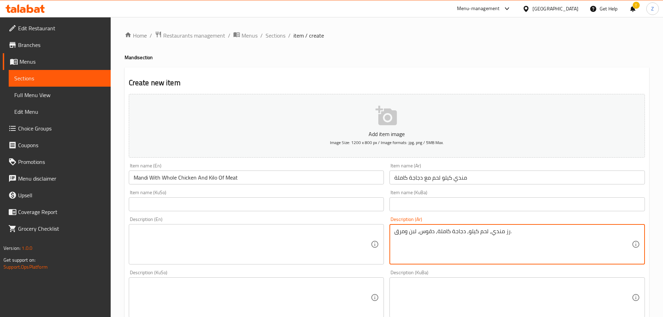
type textarea "رز مندي, لحم كيلو, دجاجة كاملة, دقوس, لبن ومرق."
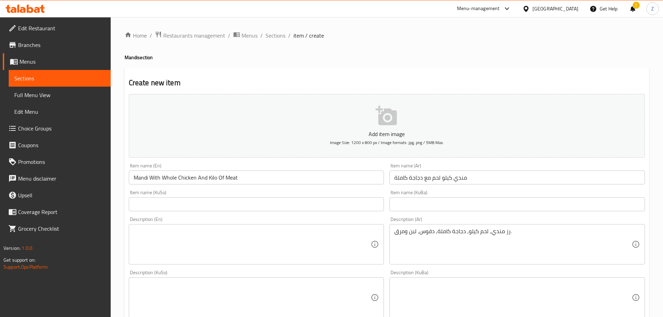
click at [236, 227] on div "Description (En)" at bounding box center [257, 244] width 256 height 40
paste textarea "Mandi rice, kilo of meat, whole chicken, daqoos, yogurt and broth."
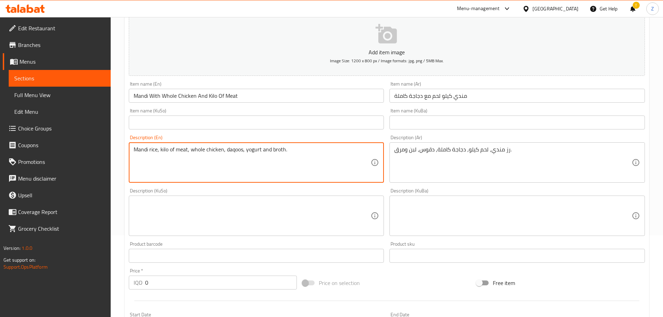
scroll to position [139, 0]
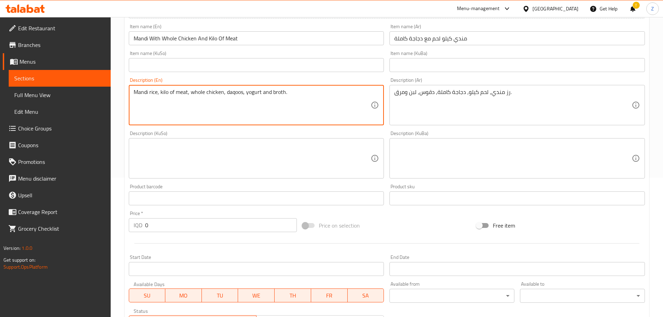
type textarea "Mandi rice, kilo of meat, whole chicken, daqoos, yogurt and broth."
click at [156, 223] on input "0" at bounding box center [221, 225] width 152 height 14
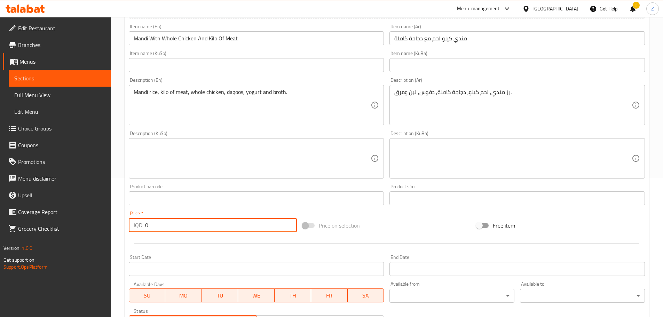
click at [156, 223] on input "0" at bounding box center [221, 225] width 152 height 14
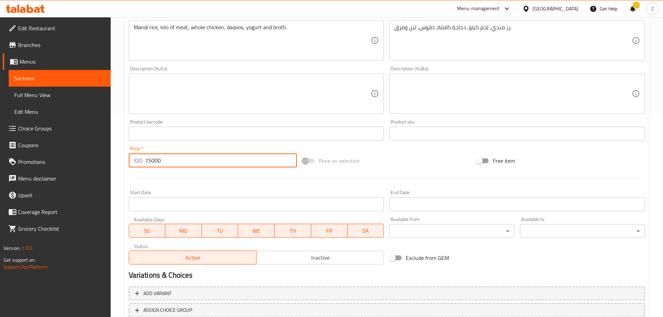
scroll to position [255, 0]
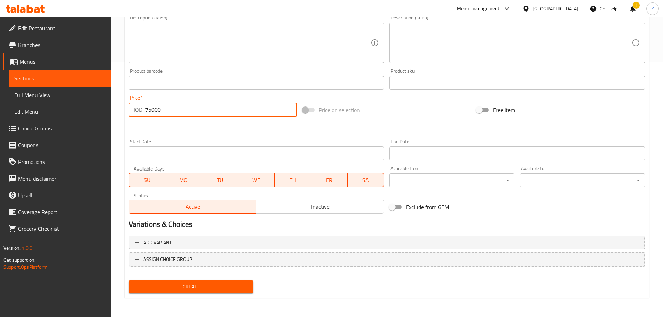
type input "75000"
click at [236, 288] on span "Create" at bounding box center [191, 287] width 114 height 9
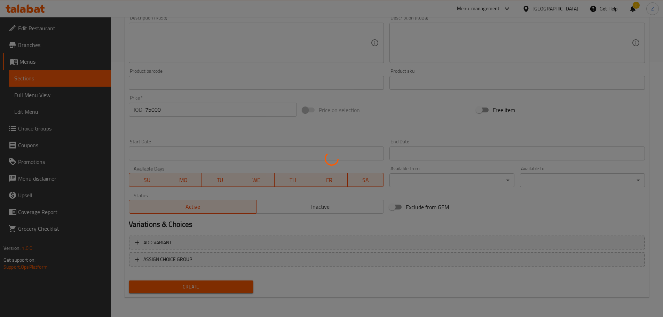
type input "0"
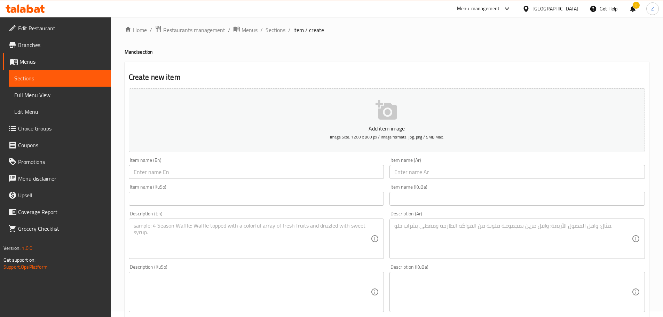
scroll to position [0, 0]
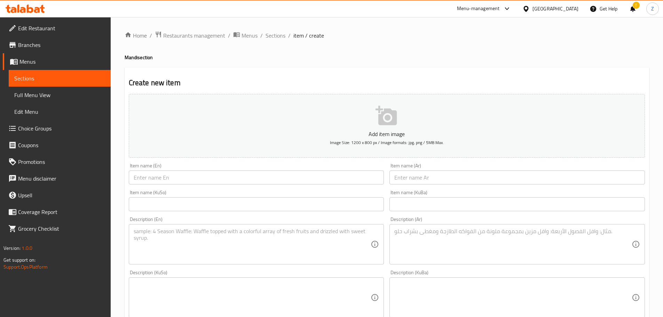
click at [268, 29] on div "Home / Restaurants management / Menus / Sections / item / create Mandi section …" at bounding box center [387, 294] width 553 height 555
click at [272, 37] on span "Sections" at bounding box center [276, 35] width 20 height 8
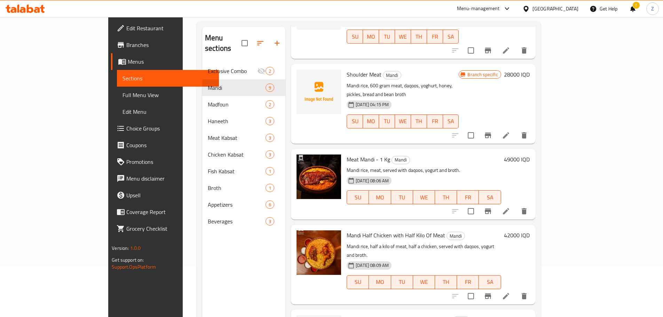
scroll to position [97, 0]
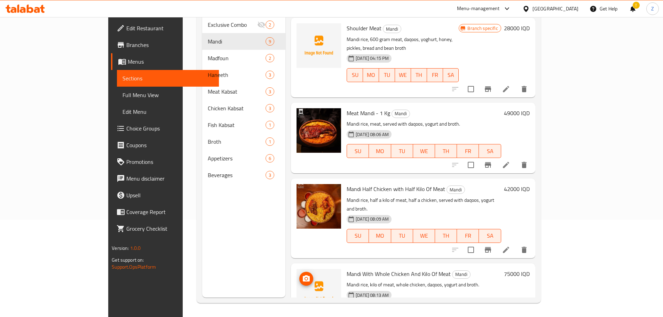
click at [302, 275] on icon "upload picture" at bounding box center [306, 279] width 8 height 8
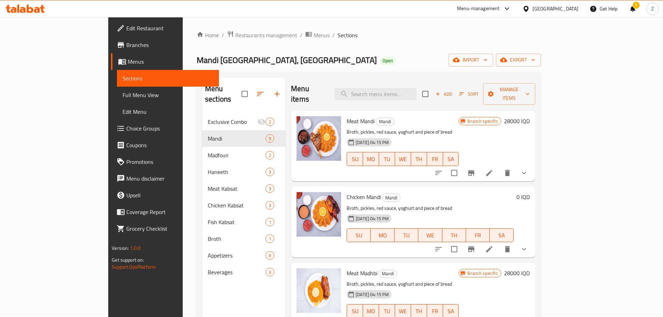
scroll to position [0, 0]
click at [453, 91] on span "Add" at bounding box center [444, 95] width 19 height 8
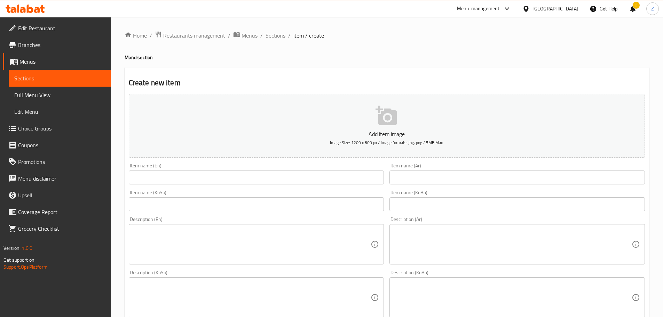
click at [466, 175] on input "text" at bounding box center [518, 178] width 256 height 14
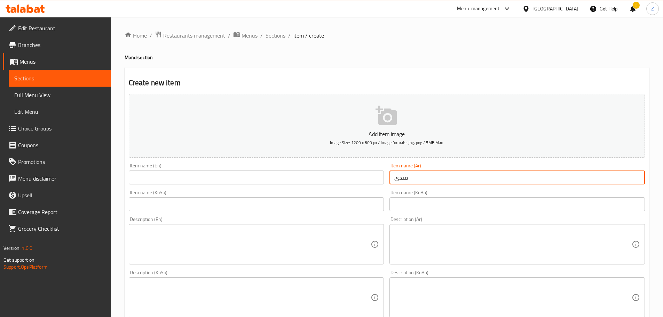
paste input "دجاجة كاملة مع نص كيلو لحم"
click at [481, 175] on input "مندي دجاجة كاملة مع نص كيلو لحم" at bounding box center [518, 178] width 256 height 14
click at [440, 182] on input "مندي دجاجة كاملة مع نص كيلو لحم" at bounding box center [518, 178] width 256 height 14
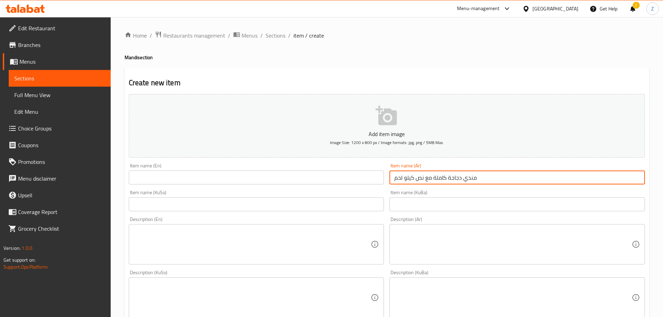
click at [418, 178] on input "مندي دجاجة كاملة مع نص كيلو لحم" at bounding box center [518, 178] width 256 height 14
click at [455, 178] on input "مندي دجاجة كاملة مع نصف كيلو لحم" at bounding box center [518, 178] width 256 height 14
type input "مندي دجاجة كاملة مع نصف كيلو لحم"
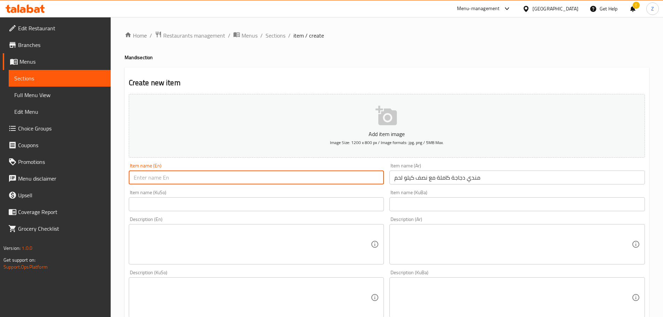
click at [190, 179] on input "text" at bounding box center [257, 178] width 256 height 14
paste input "Whole chicken mandi with half a kilo of meat"
type input "Whole chicken mandi with half a kilo of meat"
click at [424, 250] on textarea at bounding box center [512, 244] width 237 height 33
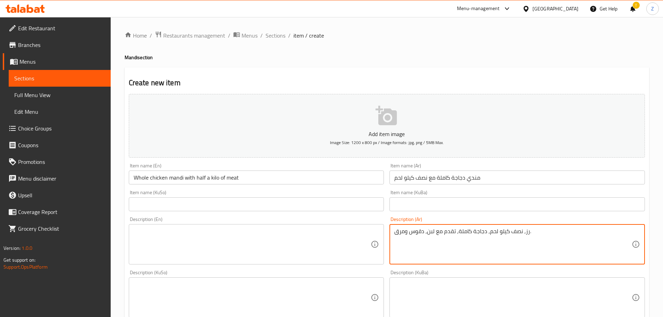
click at [424, 250] on textarea "رز, نصف كيلو لحم, دجاجة كاملة, تقدم مع لبن, دقوس ومرق." at bounding box center [512, 244] width 237 height 33
type textarea "رز, نصف كيلو لحم, دجاجة كاملة, تقدم مع لبن, دقوس ومرق."
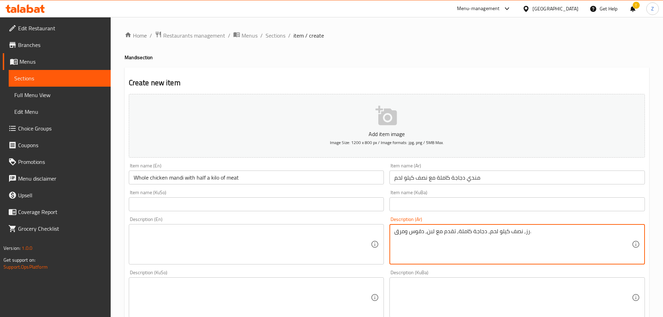
click at [267, 249] on textarea at bounding box center [252, 244] width 237 height 33
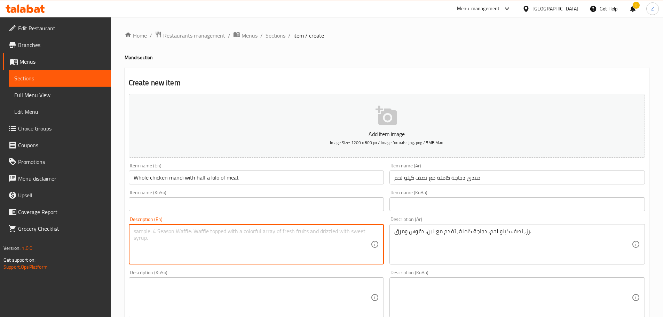
paste textarea "Rice, half a kilo of meat, a whole chicken, served with yogurt, daqoos and brot…"
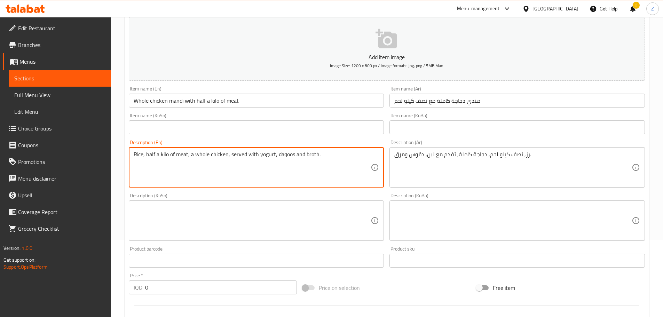
scroll to position [139, 0]
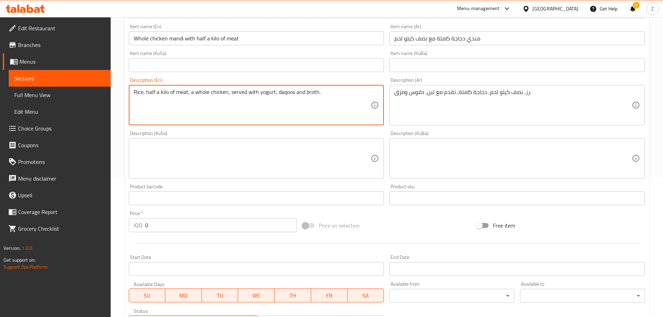
type textarea "Rice, half a kilo of meat, a whole chicken, served with yogurt, daqoos and brot…"
click at [208, 230] on input "0" at bounding box center [221, 225] width 152 height 14
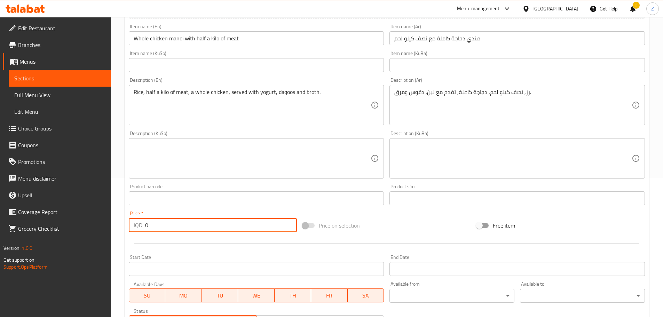
click at [208, 230] on input "0" at bounding box center [221, 225] width 152 height 14
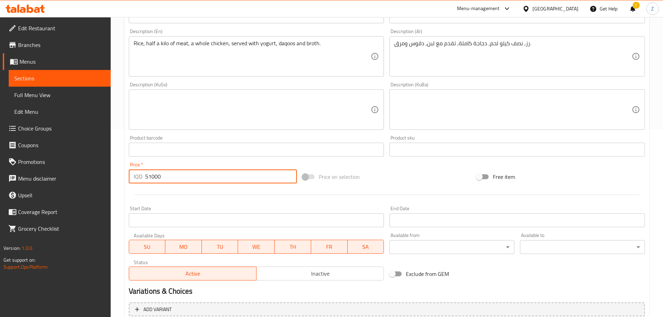
scroll to position [255, 0]
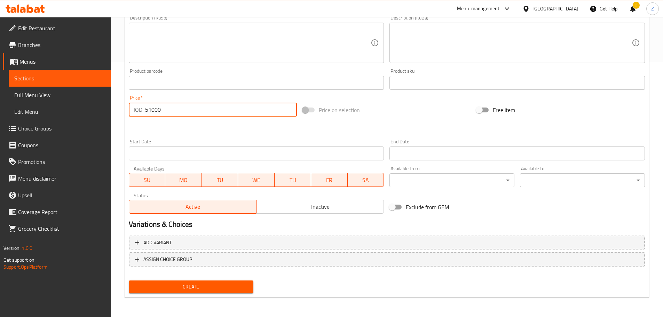
type input "51000"
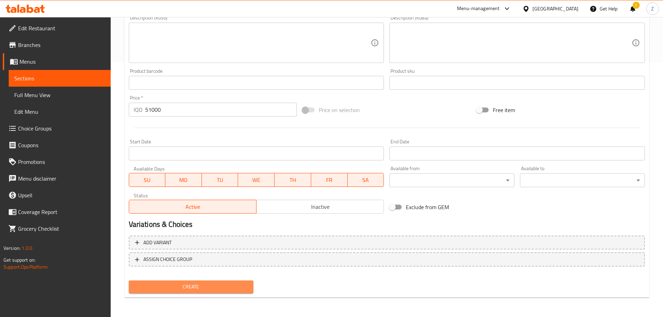
click at [218, 281] on button "Create" at bounding box center [191, 287] width 125 height 13
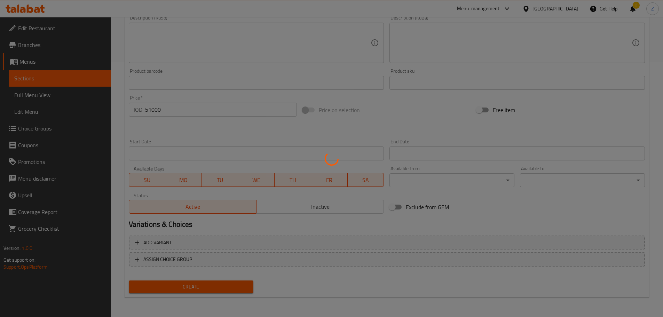
type input "0"
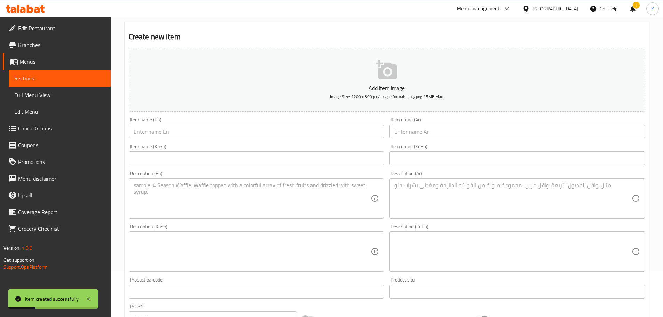
scroll to position [0, 0]
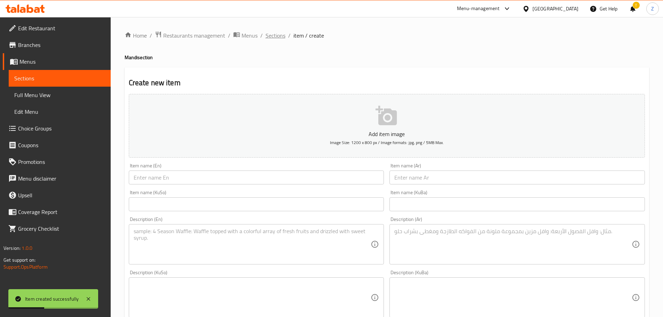
click at [282, 34] on span "Sections" at bounding box center [276, 35] width 20 height 8
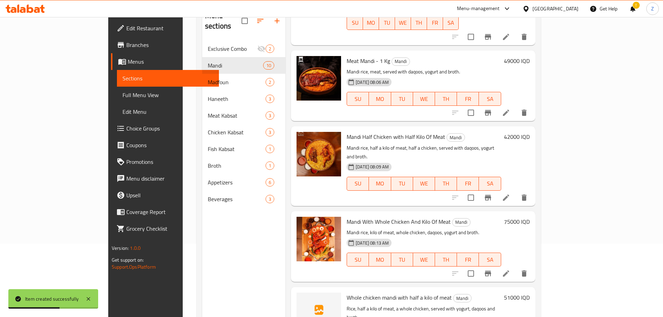
scroll to position [97, 0]
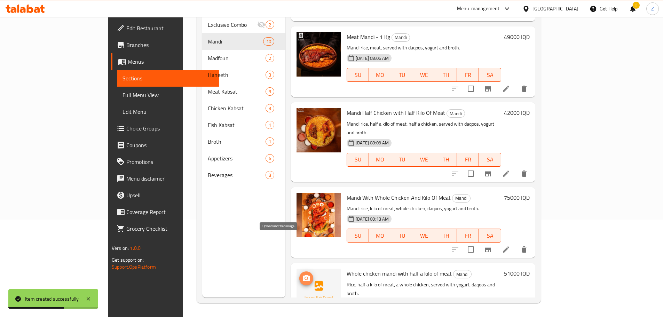
click at [299, 272] on button "upload picture" at bounding box center [306, 279] width 14 height 14
